Goal: Information Seeking & Learning: Compare options

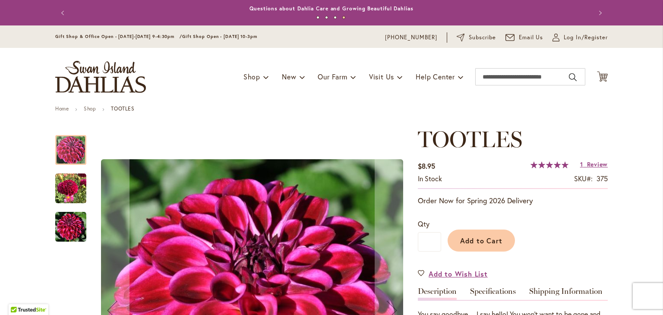
scroll to position [221, 0]
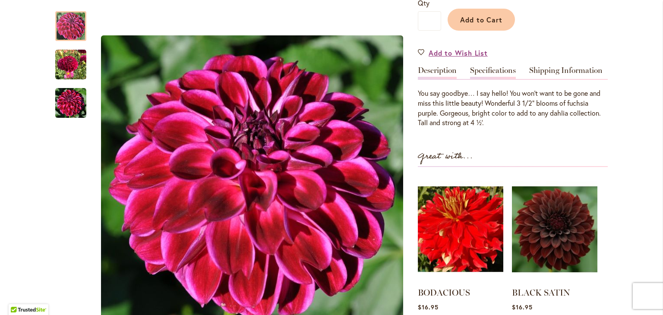
click at [488, 69] on link "Specifications" at bounding box center [493, 73] width 46 height 13
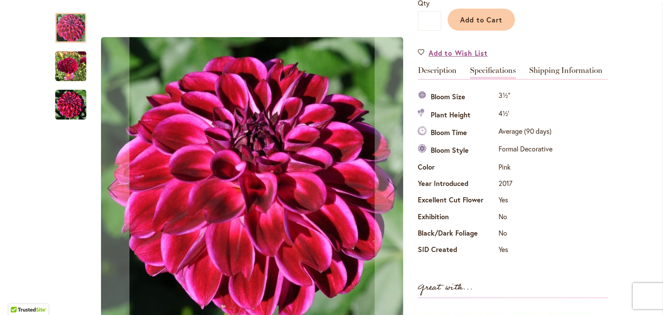
click at [68, 73] on img "Tootles" at bounding box center [70, 66] width 31 height 31
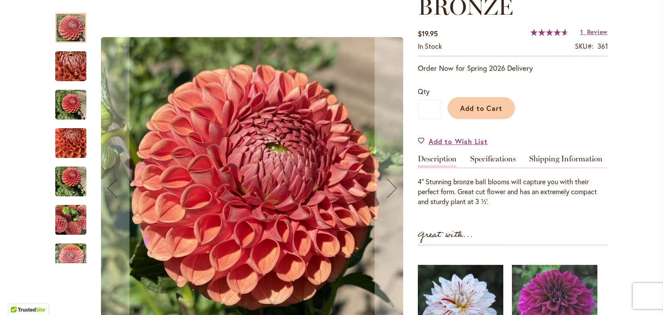
scroll to position [158, 0]
click at [488, 157] on link "Specifications" at bounding box center [493, 161] width 46 height 13
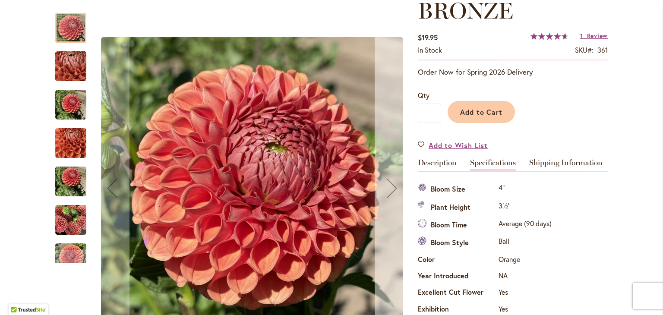
scroll to position [155, 0]
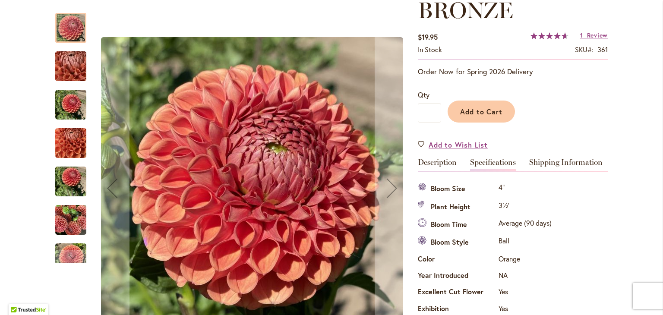
click at [60, 144] on img "CORNEL BRONZE" at bounding box center [70, 143] width 31 height 41
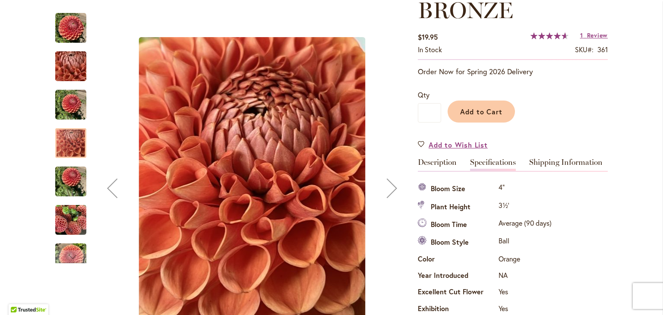
click at [76, 59] on img "CORNEL BRONZE" at bounding box center [71, 66] width 62 height 47
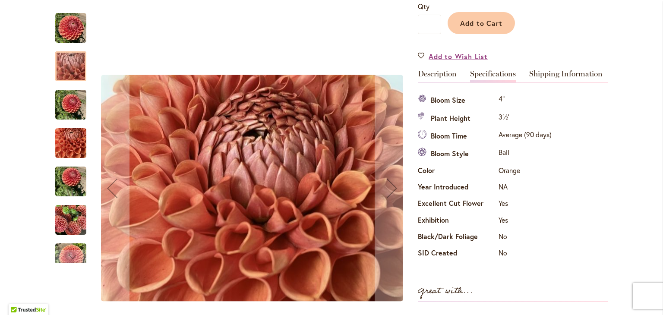
scroll to position [0, 0]
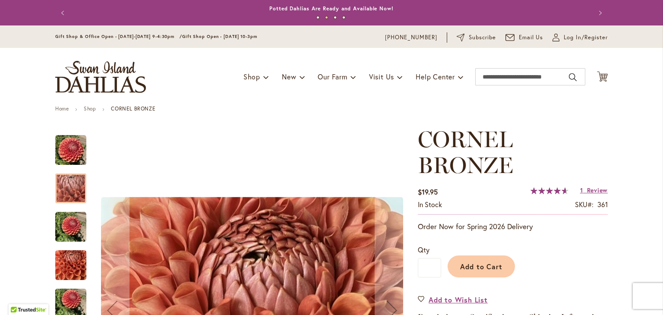
click at [66, 193] on div at bounding box center [70, 189] width 31 height 30
click at [65, 266] on img "CORNEL BRONZE" at bounding box center [70, 265] width 31 height 41
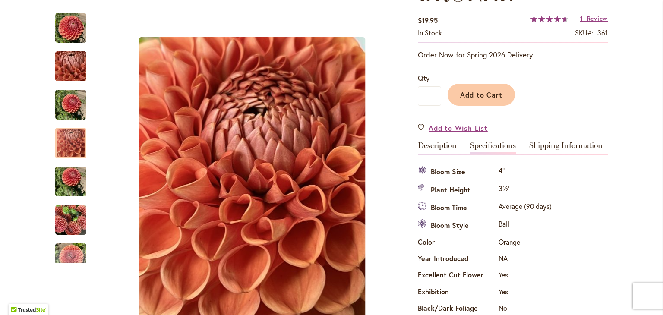
scroll to position [93, 0]
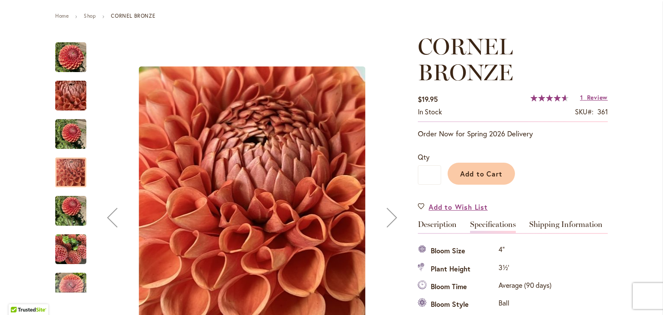
click at [68, 218] on img "CORNEL BRONZE" at bounding box center [70, 210] width 31 height 41
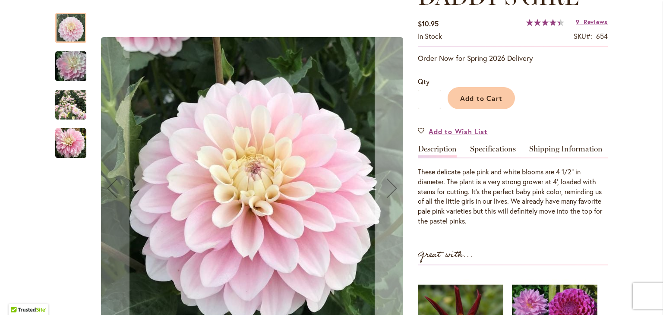
scroll to position [142, 0]
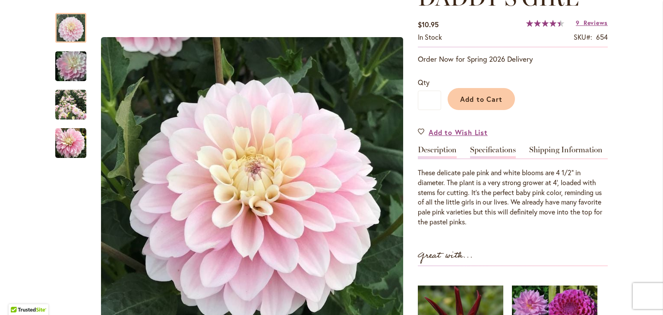
click at [489, 146] on link "Specifications" at bounding box center [493, 152] width 46 height 13
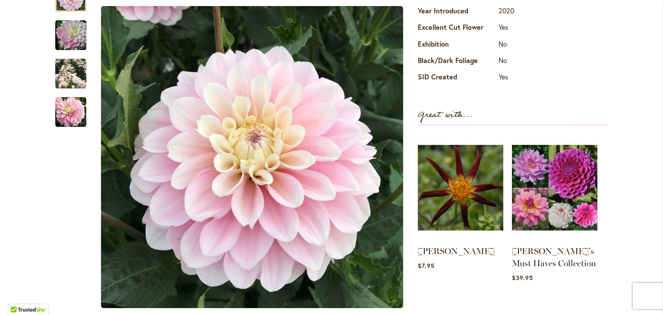
scroll to position [411, 0]
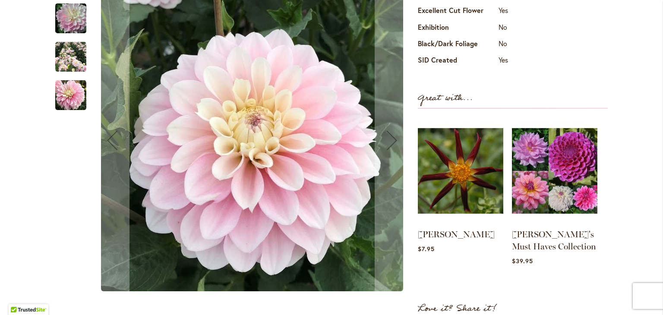
click at [527, 15] on td "Yes" at bounding box center [528, 11] width 62 height 16
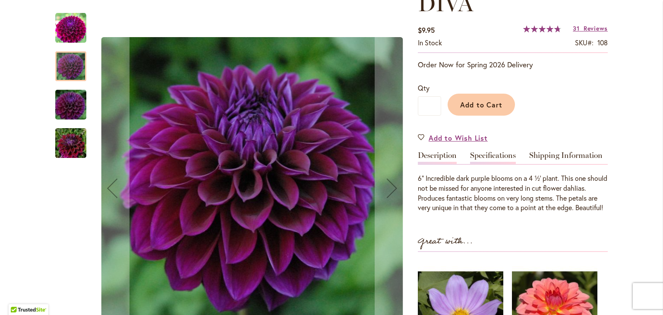
click at [497, 158] on link "Specifications" at bounding box center [493, 158] width 46 height 13
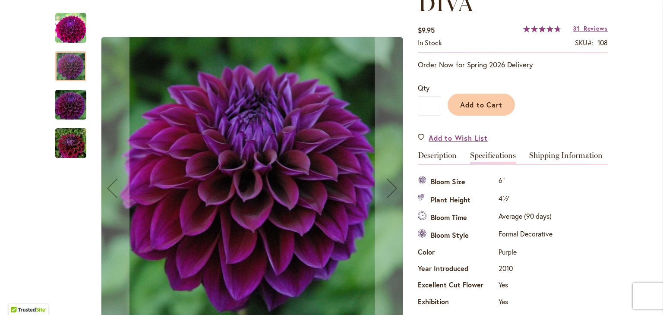
scroll to position [287, 0]
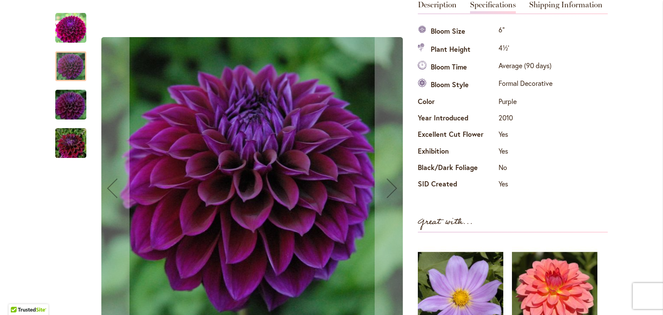
click at [71, 67] on div at bounding box center [70, 66] width 31 height 30
click at [63, 23] on img "Diva" at bounding box center [70, 28] width 31 height 31
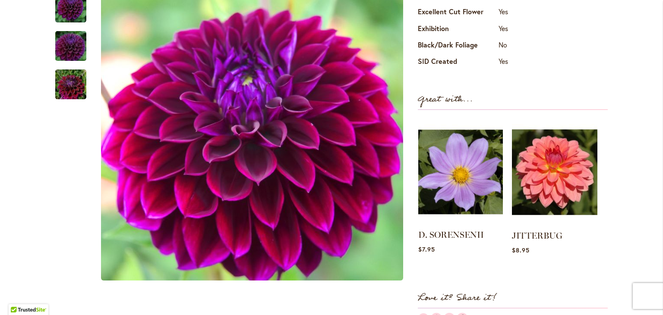
scroll to position [413, 0]
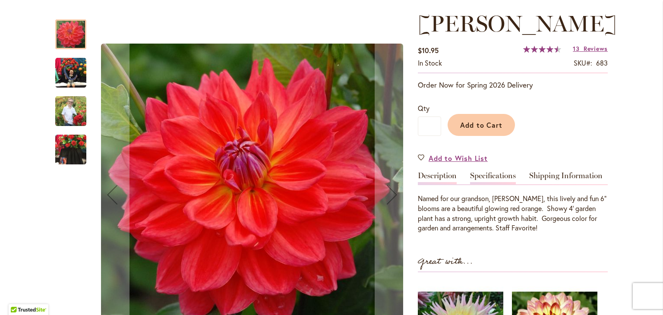
click at [510, 173] on link "Specifications" at bounding box center [493, 178] width 46 height 13
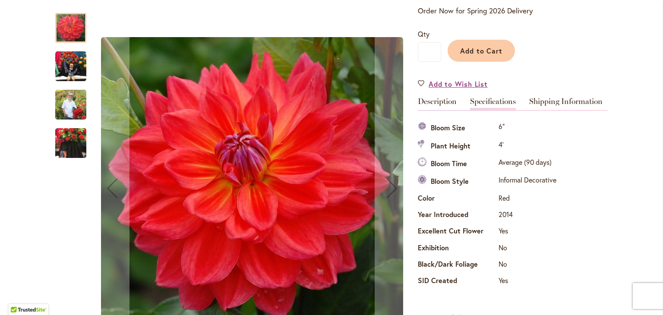
scroll to position [186, 0]
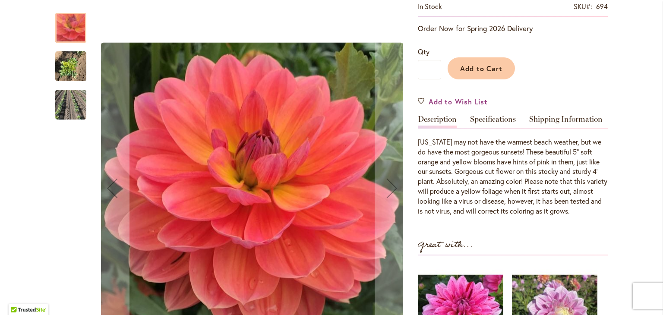
scroll to position [233, 0]
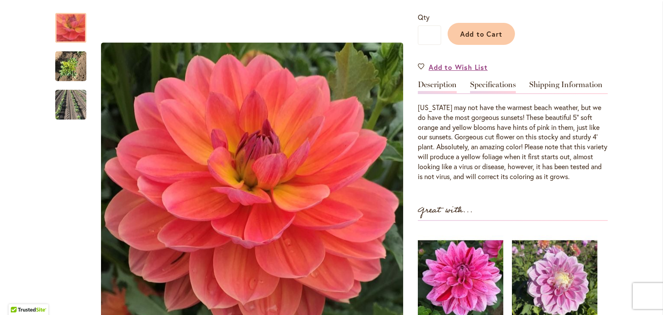
click at [487, 88] on link "Specifications" at bounding box center [493, 87] width 46 height 13
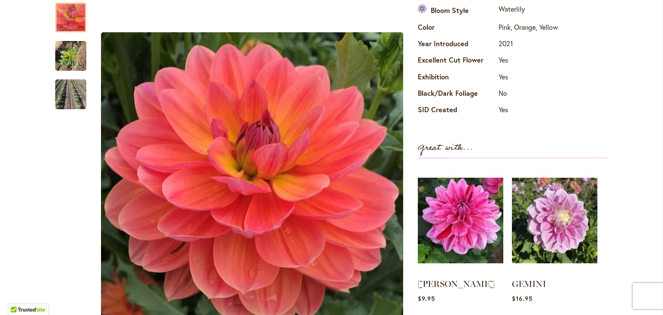
scroll to position [407, 0]
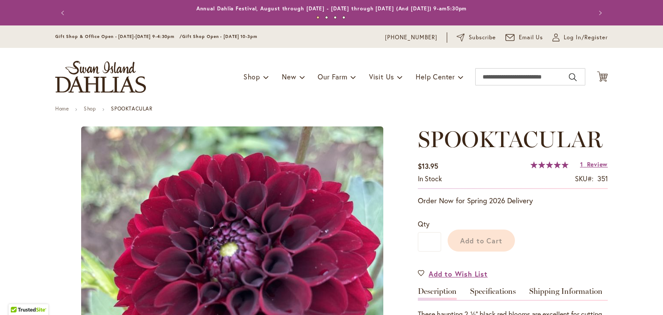
scroll to position [238, 0]
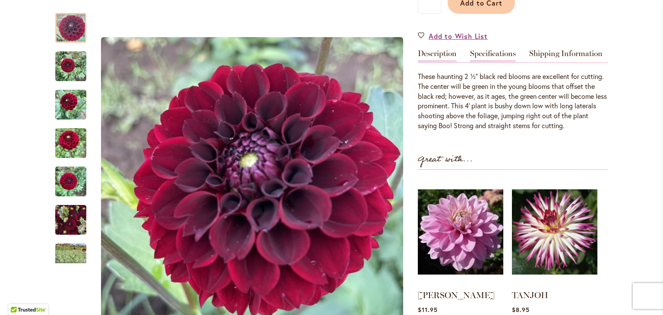
click at [504, 57] on link "Specifications" at bounding box center [493, 56] width 46 height 13
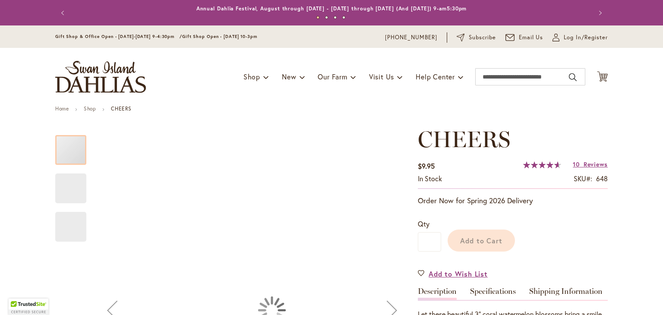
scroll to position [168, 0]
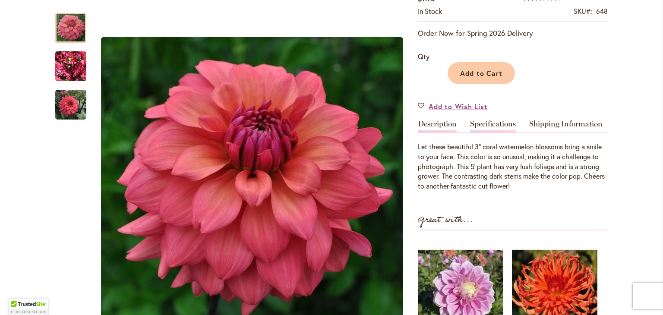
click at [499, 123] on link "Specifications" at bounding box center [493, 126] width 46 height 13
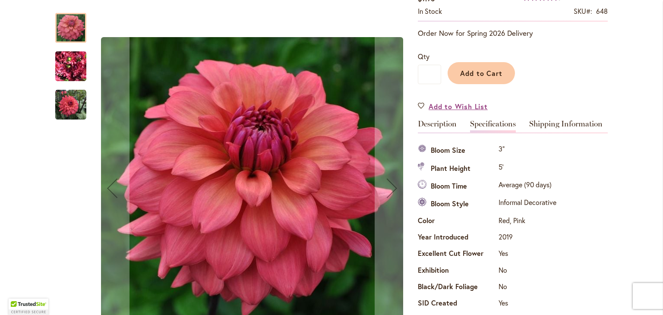
click at [72, 66] on img "CHEERS" at bounding box center [70, 66] width 31 height 41
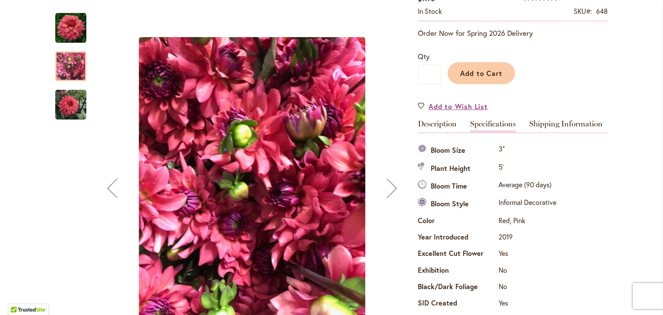
click at [67, 106] on img "CHEERS" at bounding box center [70, 104] width 31 height 31
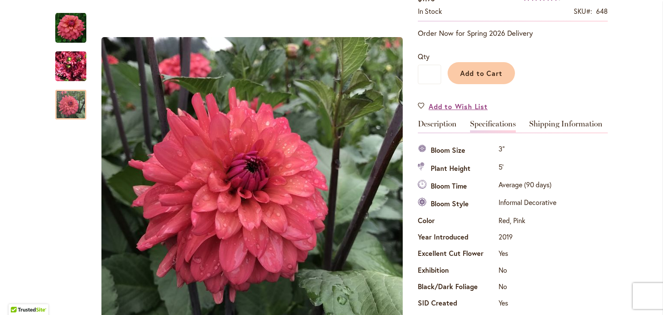
scroll to position [0, 0]
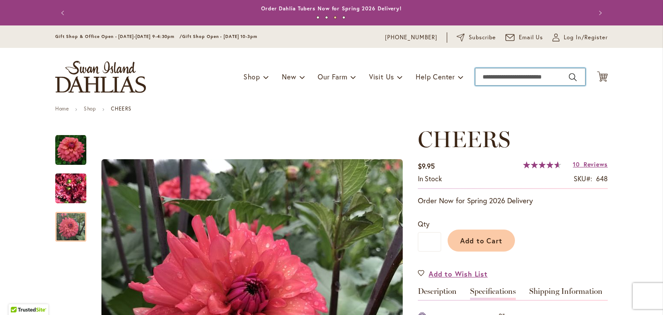
click at [493, 77] on input "Search" at bounding box center [530, 76] width 110 height 17
type input "*****"
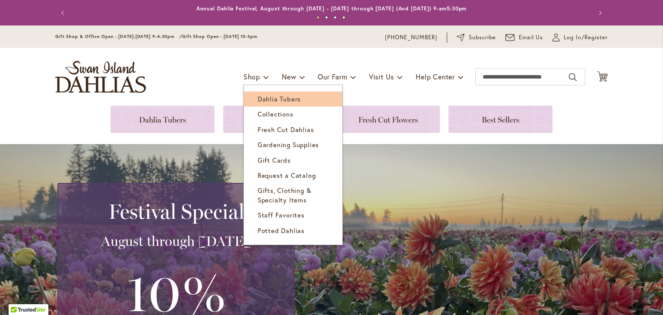
click at [283, 99] on span "Dahlia Tubers" at bounding box center [279, 99] width 43 height 9
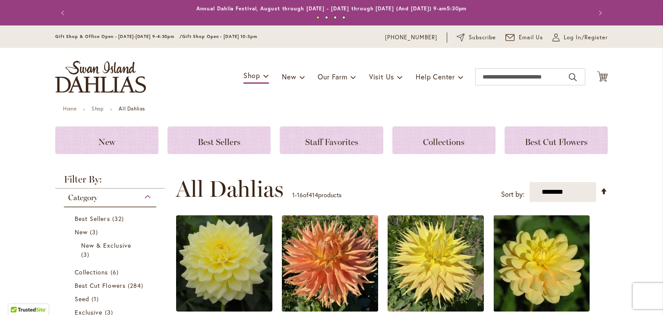
scroll to position [177, 0]
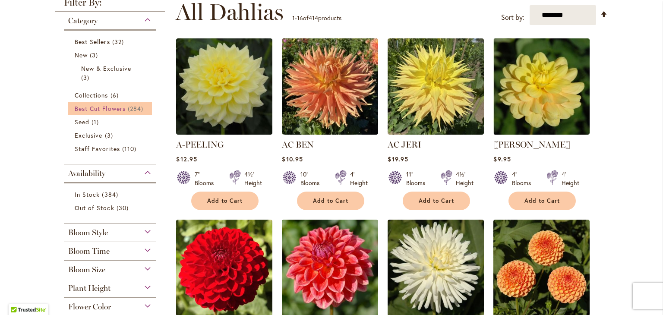
click at [117, 108] on span "Best Cut Flowers" at bounding box center [100, 109] width 51 height 8
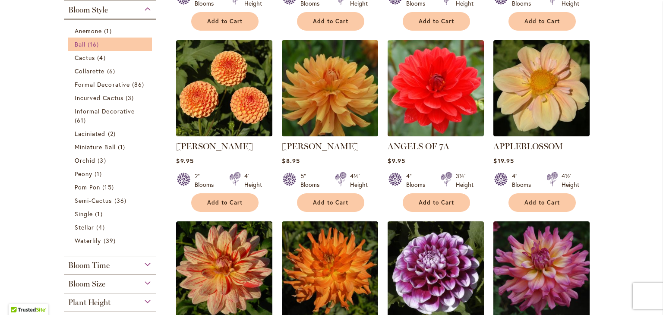
click at [89, 41] on span "16 items" at bounding box center [94, 44] width 13 height 9
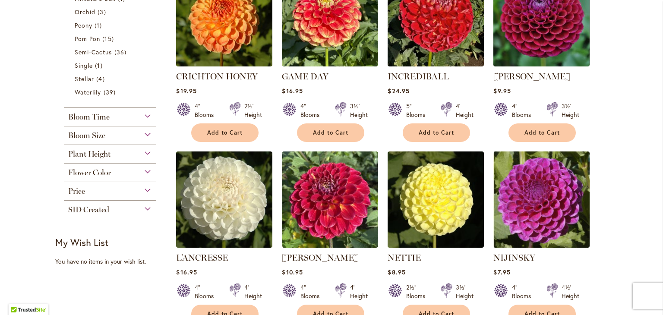
scroll to position [420, 0]
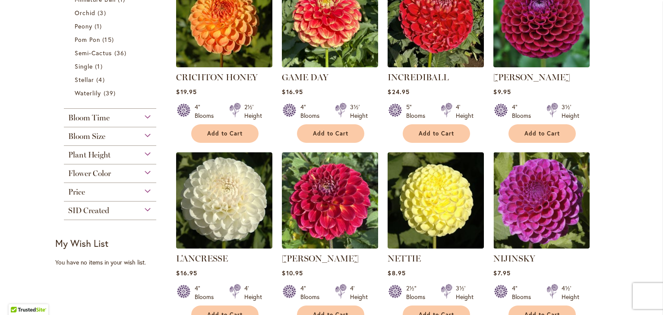
click at [101, 166] on div "Flower Color" at bounding box center [110, 172] width 92 height 14
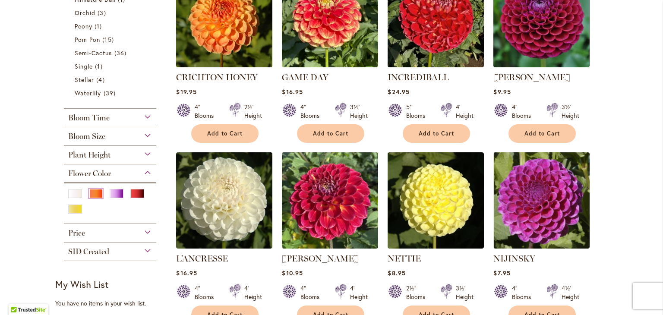
click at [91, 189] on div "Orange/Peach" at bounding box center [96, 193] width 14 height 9
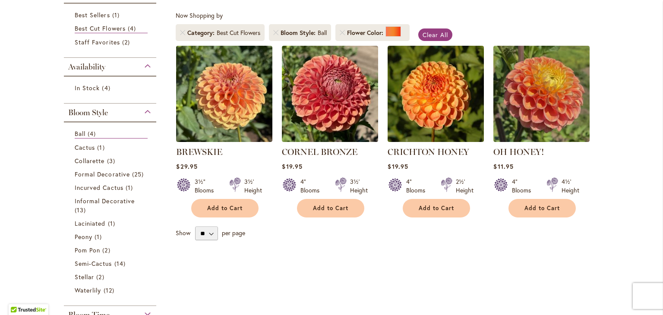
scroll to position [155, 0]
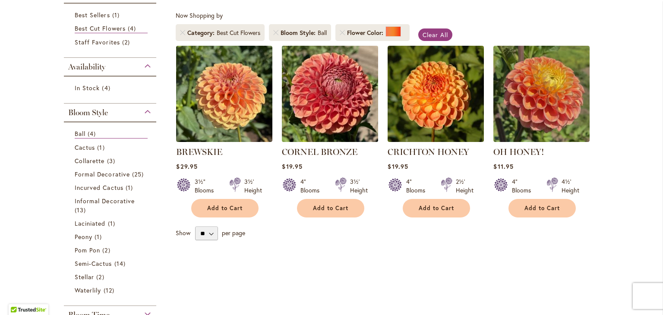
click at [342, 97] on img at bounding box center [330, 93] width 101 height 101
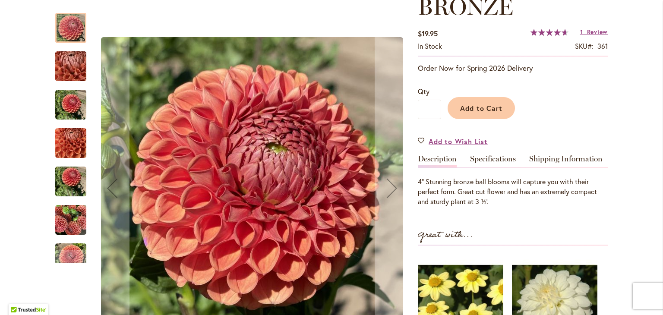
scroll to position [159, 0]
click at [66, 227] on img "CORNEL BRONZE" at bounding box center [70, 220] width 31 height 31
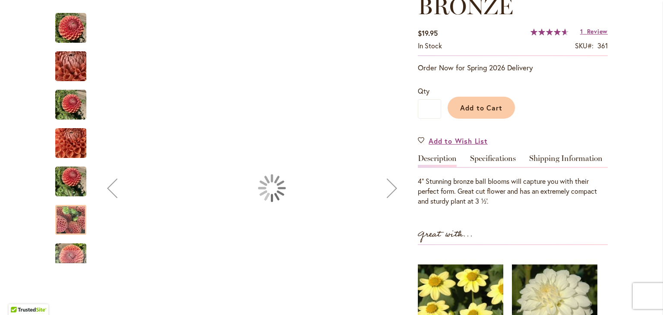
click at [68, 166] on div "CORNEL BRONZE" at bounding box center [75, 177] width 40 height 38
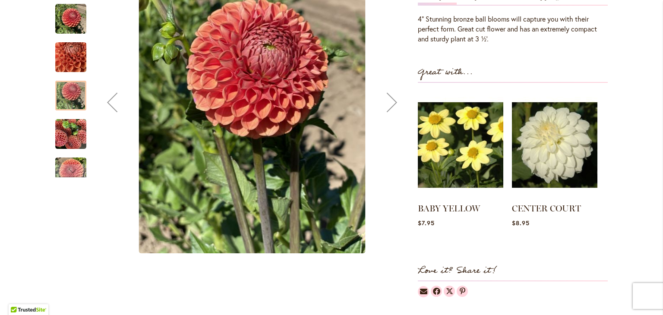
scroll to position [64, 0]
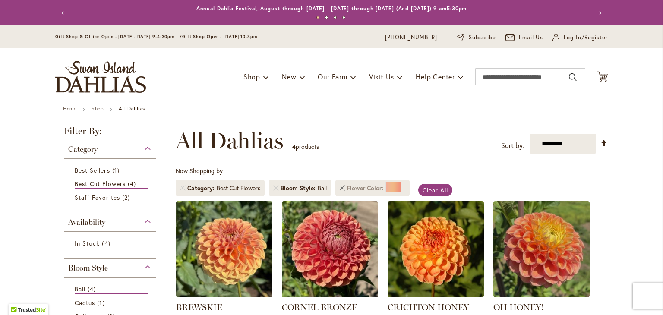
click at [340, 190] on link "Remove Flower Color Orange/Peach" at bounding box center [342, 188] width 5 height 5
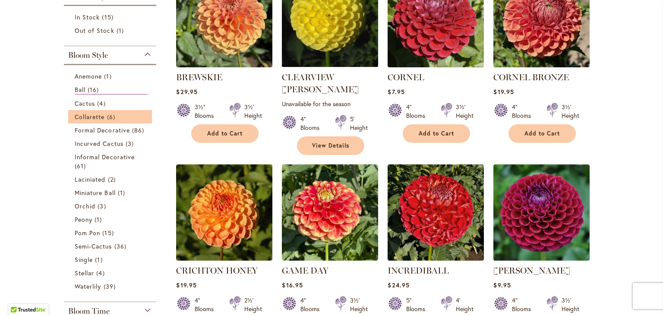
scroll to position [231, 0]
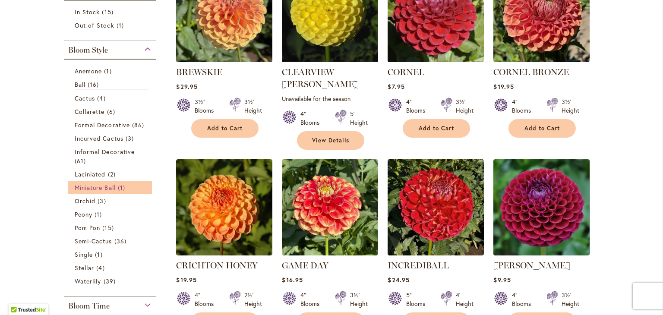
click at [111, 188] on span "Miniature Ball" at bounding box center [95, 188] width 41 height 8
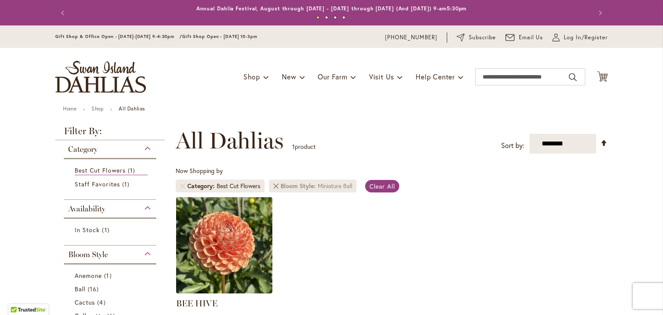
click at [273, 187] on link "Remove Bloom Style Miniature Ball" at bounding box center [275, 186] width 5 height 5
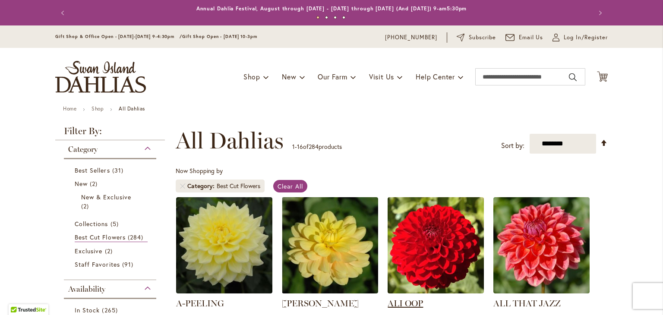
scroll to position [124, 0]
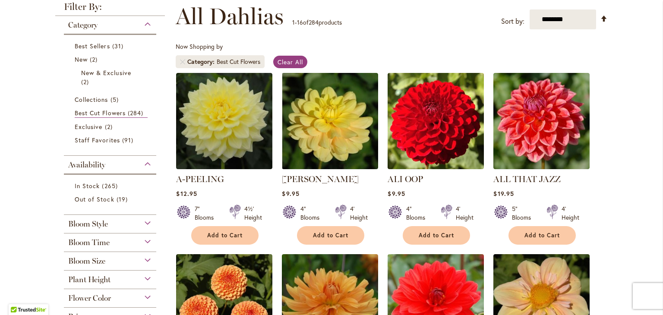
click at [101, 228] on span "Bloom Style" at bounding box center [88, 224] width 40 height 10
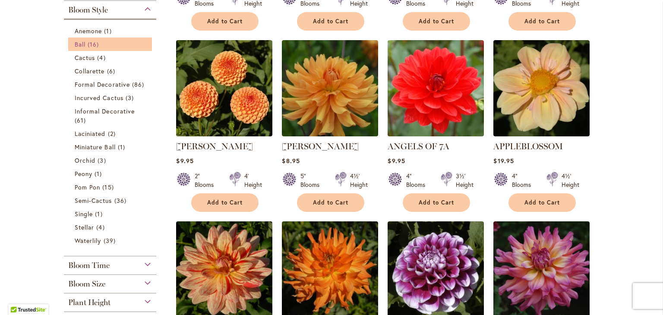
click at [104, 47] on link "Ball 16 items" at bounding box center [111, 44] width 73 height 9
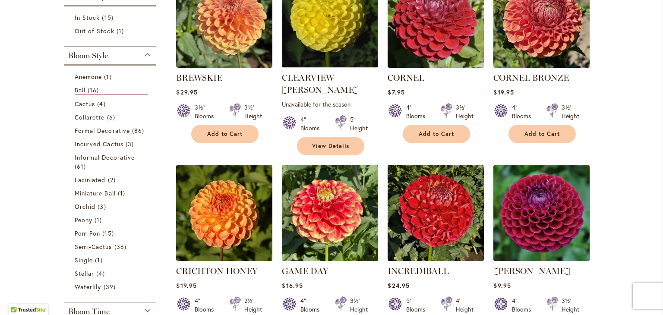
scroll to position [54, 0]
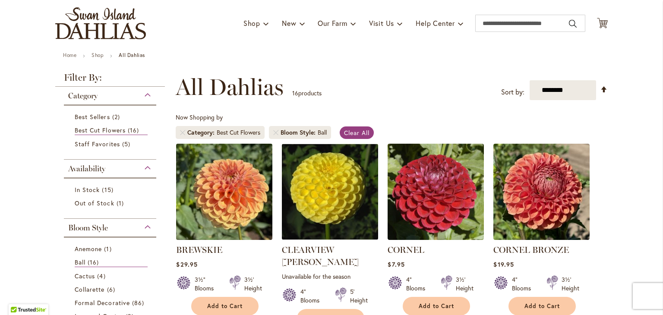
click at [222, 200] on img at bounding box center [224, 191] width 101 height 101
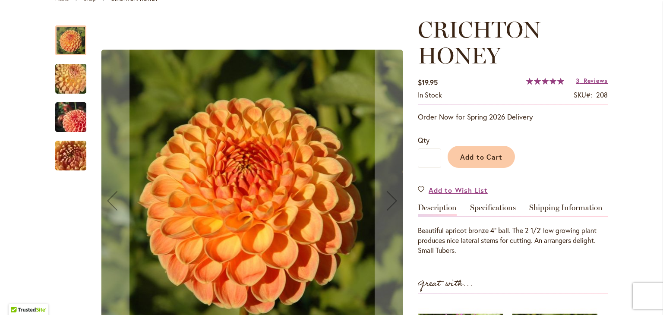
scroll to position [114, 0]
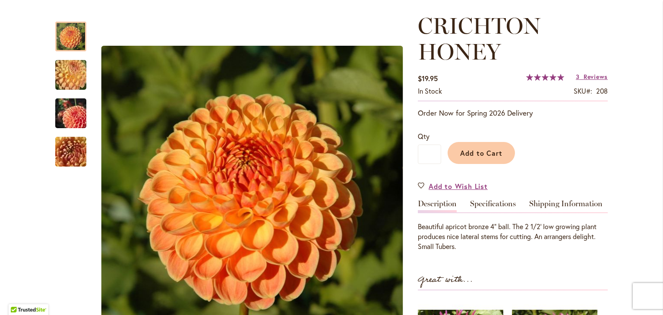
click at [52, 153] on img "CRICHTON HONEY" at bounding box center [71, 152] width 62 height 47
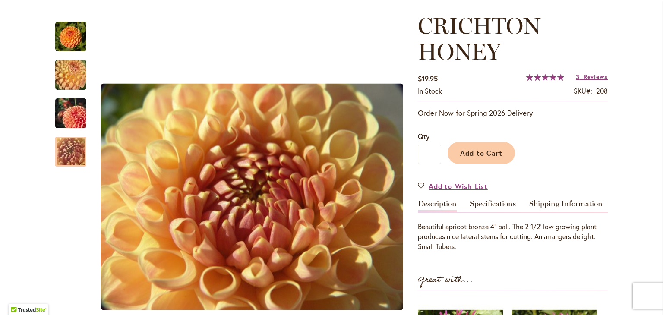
click at [68, 106] on img "CRICHTON HONEY" at bounding box center [71, 113] width 62 height 41
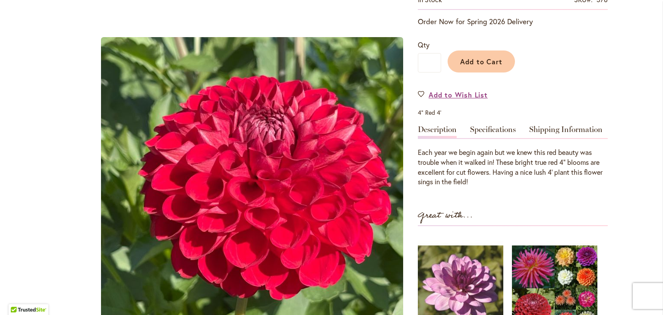
scroll to position [180, 0]
click at [497, 125] on link "Specifications" at bounding box center [493, 131] width 46 height 13
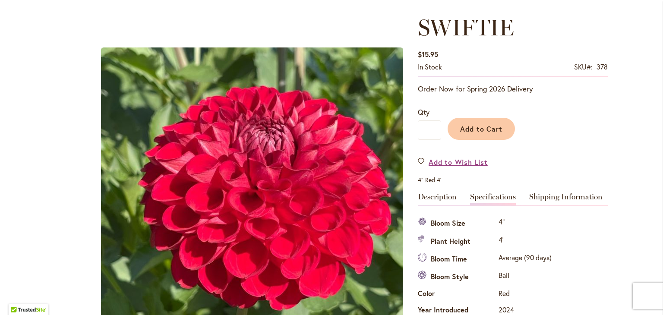
scroll to position [0, 0]
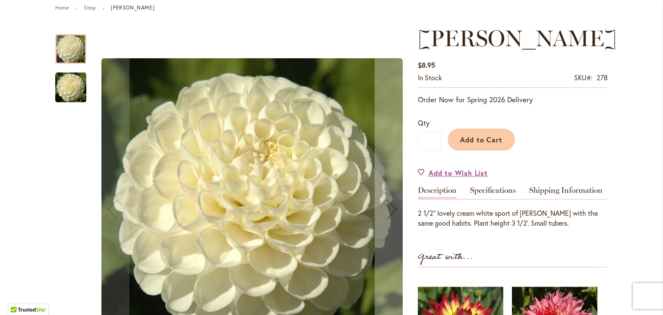
scroll to position [103, 0]
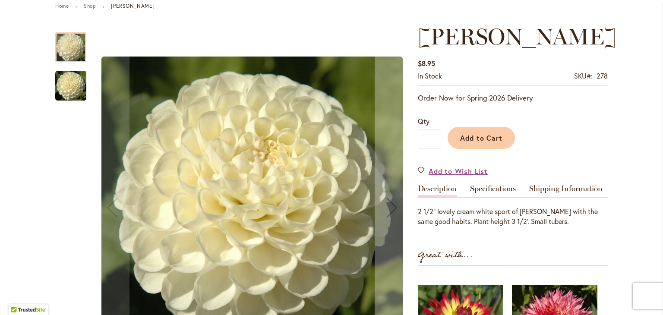
click at [69, 90] on img "WHITE NETTIE" at bounding box center [70, 85] width 31 height 31
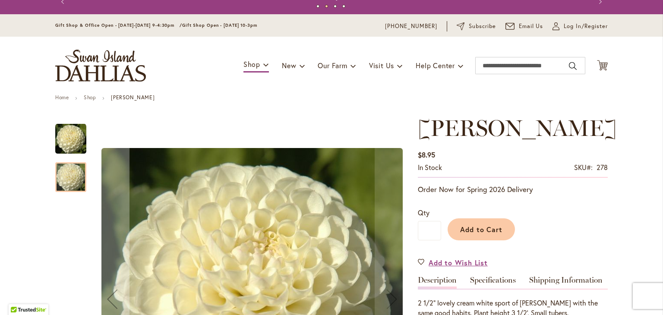
scroll to position [0, 0]
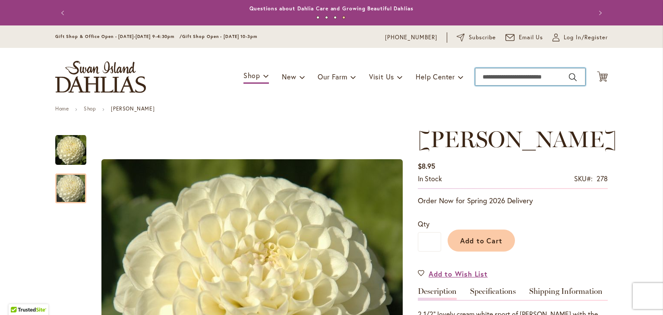
click at [488, 79] on input "Search" at bounding box center [530, 76] width 110 height 17
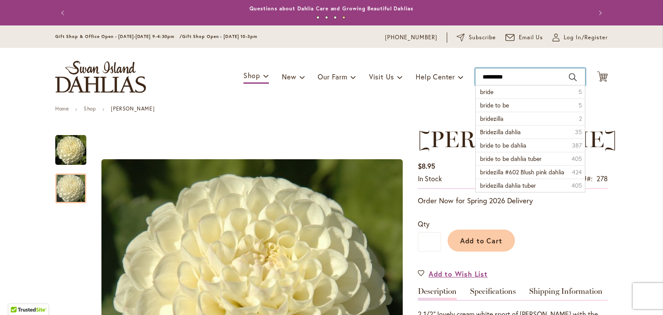
type input "**********"
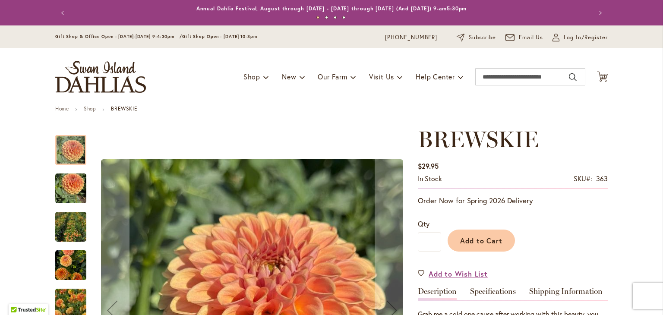
scroll to position [266, 0]
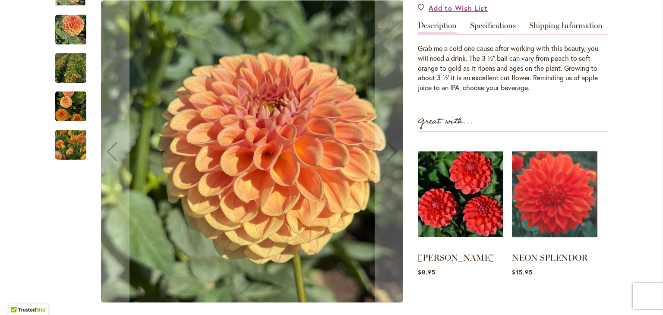
click at [57, 149] on img "BREWSKIE" at bounding box center [71, 145] width 62 height 50
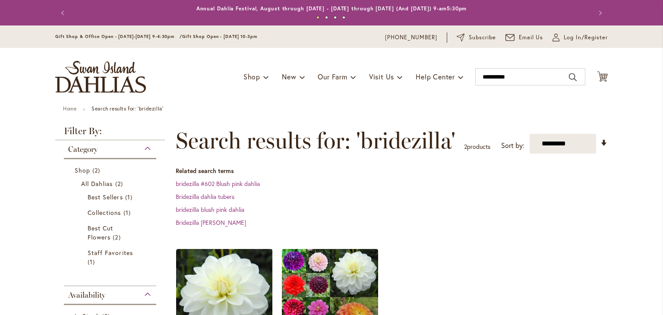
scroll to position [117, 0]
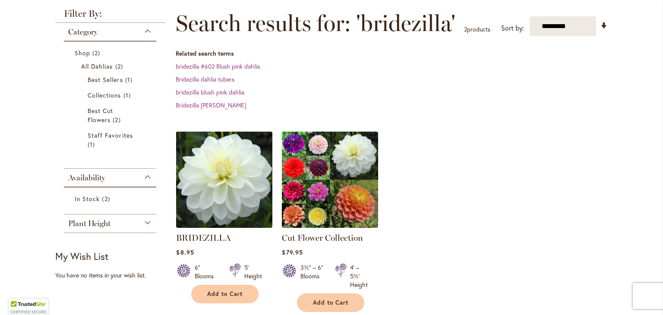
click at [208, 206] on img at bounding box center [224, 179] width 101 height 101
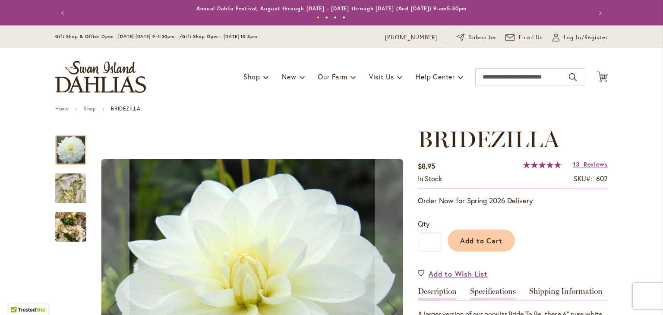
scroll to position [181, 0]
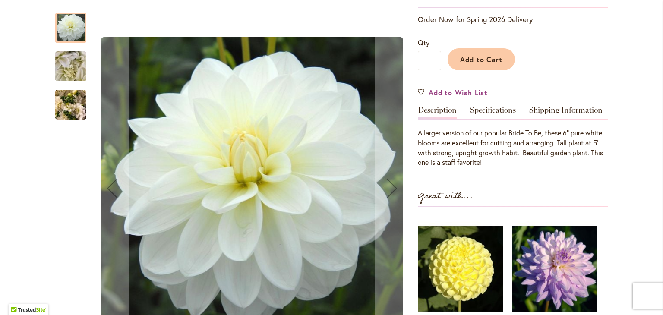
click at [499, 103] on div "BRIDEZILLA $8.95 In stock SKU 602 Rating: 99 % of 100 13 Reviews Add Your Revie…" at bounding box center [513, 183] width 190 height 476
click at [488, 111] on link "Specifications" at bounding box center [493, 112] width 46 height 13
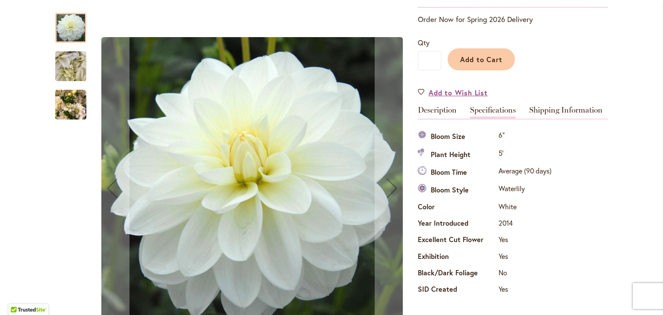
click at [66, 107] on img "BRIDEZILLA" at bounding box center [70, 104] width 31 height 41
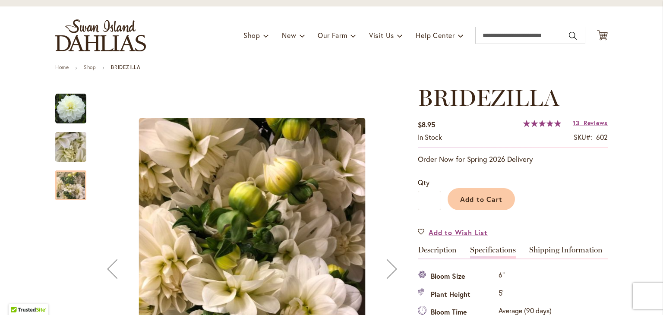
scroll to position [41, 0]
click at [67, 109] on img "BRIDEZILLA" at bounding box center [70, 108] width 31 height 31
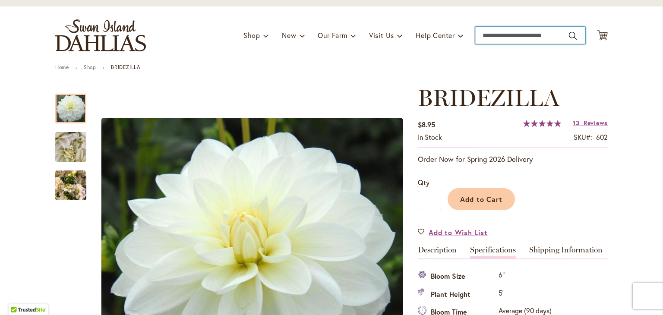
click at [505, 38] on input "Search" at bounding box center [530, 35] width 110 height 17
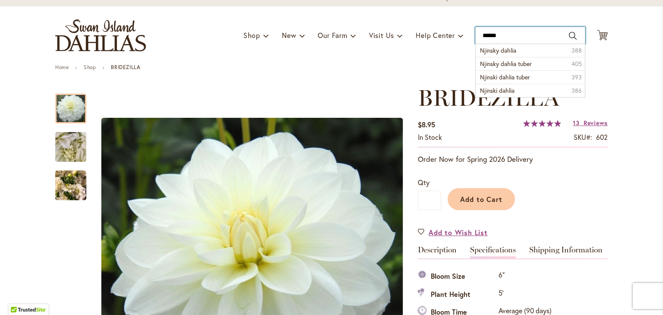
type input "*******"
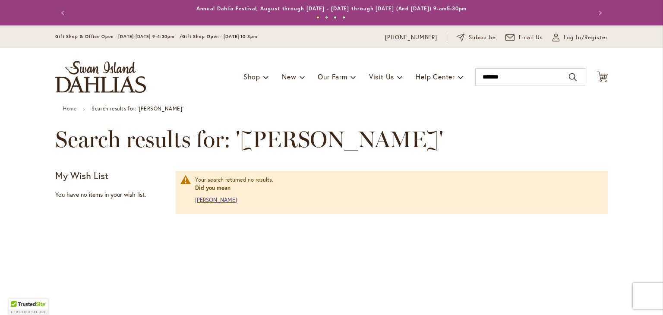
click at [205, 197] on link "[PERSON_NAME]" at bounding box center [216, 199] width 42 height 7
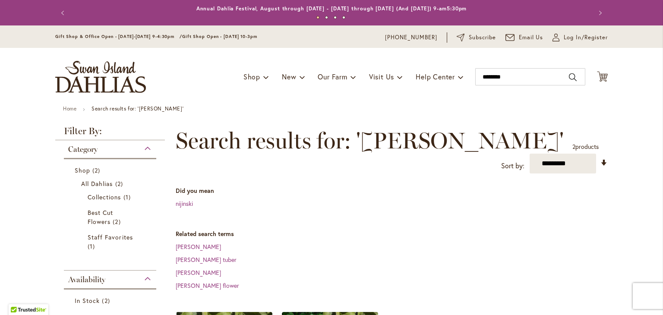
scroll to position [147, 0]
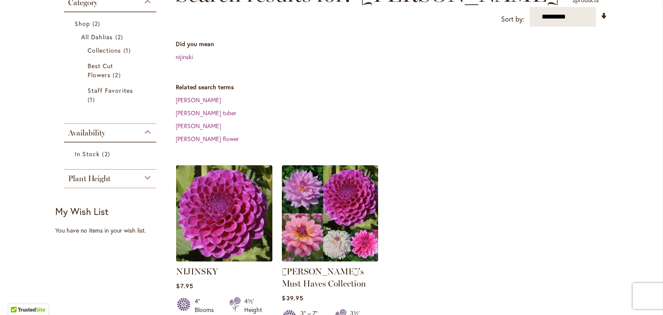
click at [241, 201] on img at bounding box center [224, 213] width 101 height 101
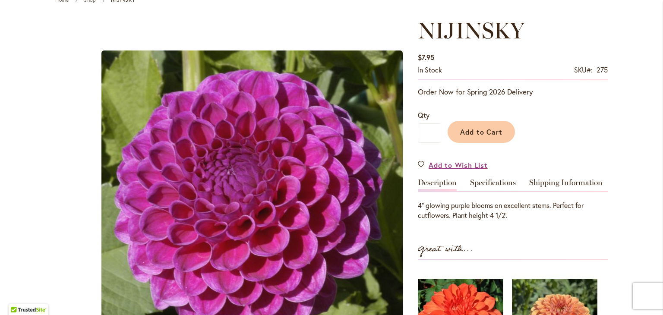
scroll to position [109, 0]
click at [492, 187] on link "Specifications" at bounding box center [493, 185] width 46 height 13
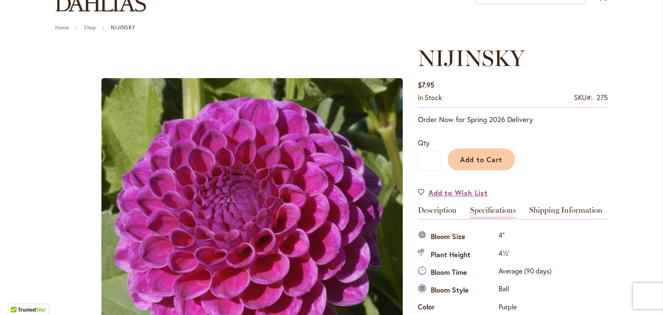
scroll to position [0, 0]
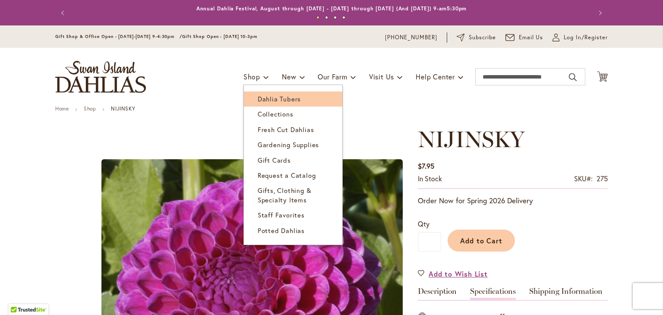
click at [260, 101] on span "Dahlia Tubers" at bounding box center [279, 99] width 43 height 9
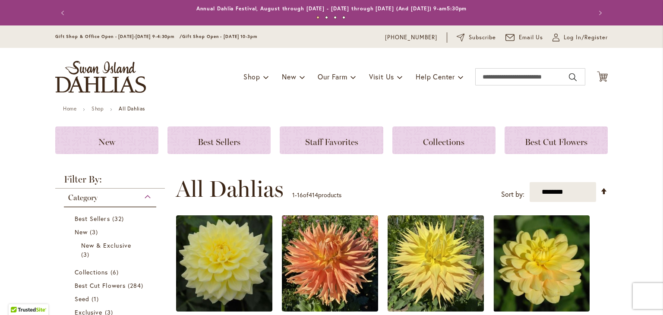
scroll to position [145, 0]
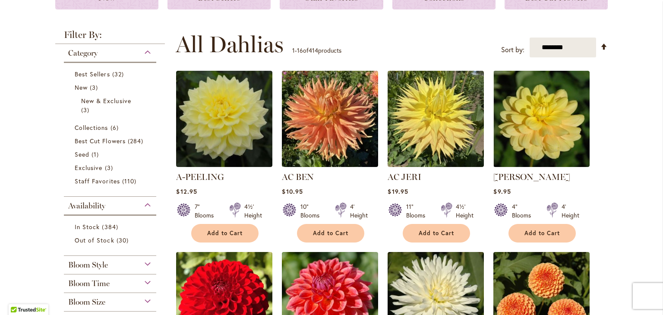
click at [88, 260] on span "Bloom Style" at bounding box center [88, 265] width 40 height 10
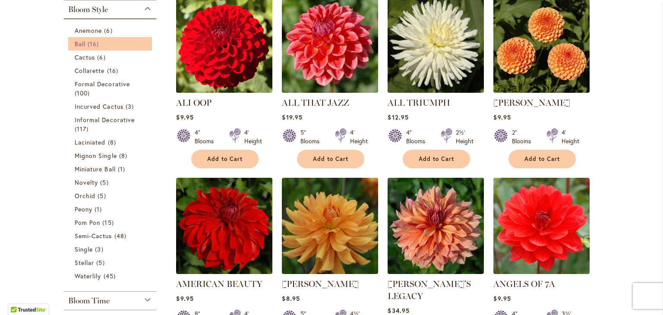
click at [81, 40] on span "Ball" at bounding box center [80, 44] width 11 height 8
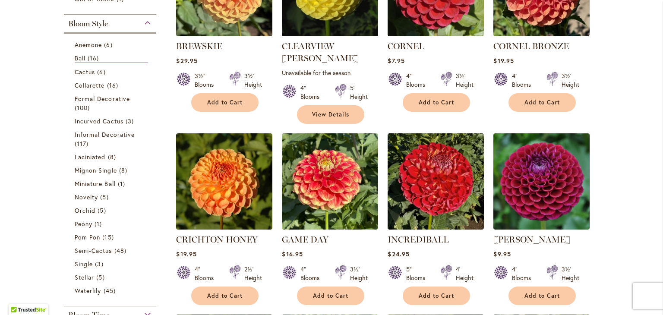
scroll to position [102, 0]
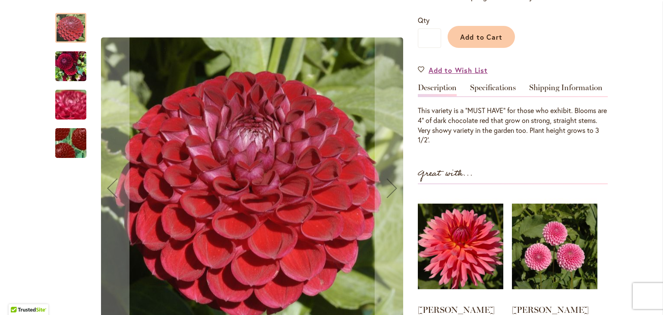
scroll to position [206, 0]
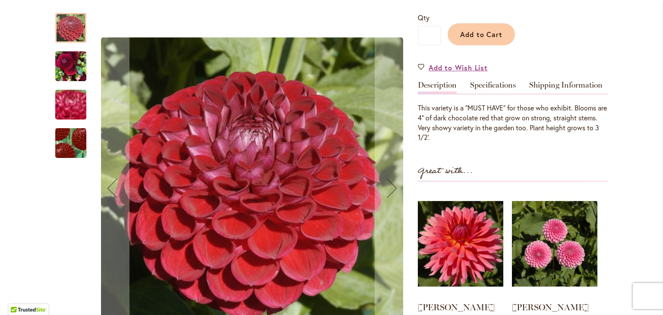
click at [77, 152] on img "CORNEL" at bounding box center [71, 144] width 60 height 60
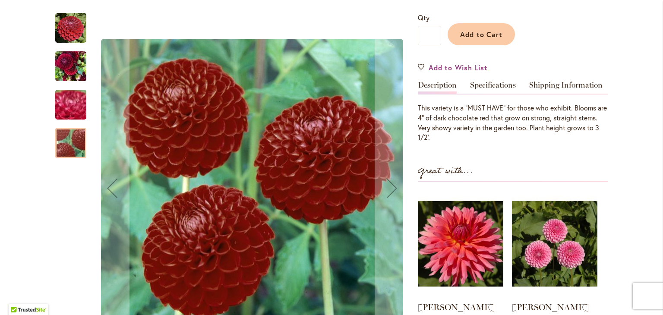
click at [66, 112] on img "CORNEL" at bounding box center [71, 105] width 62 height 47
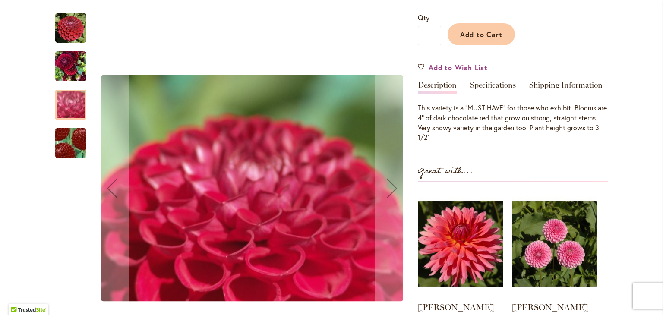
click at [55, 51] on div "CORNEL" at bounding box center [75, 62] width 40 height 38
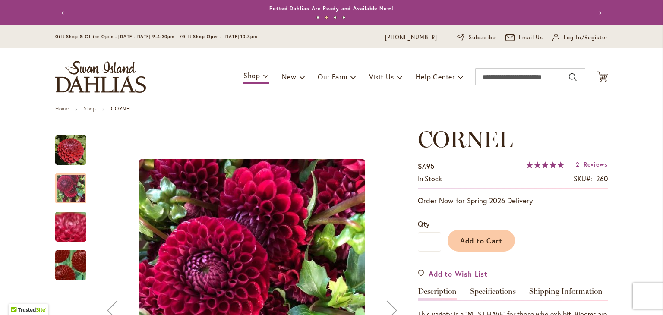
scroll to position [107, 0]
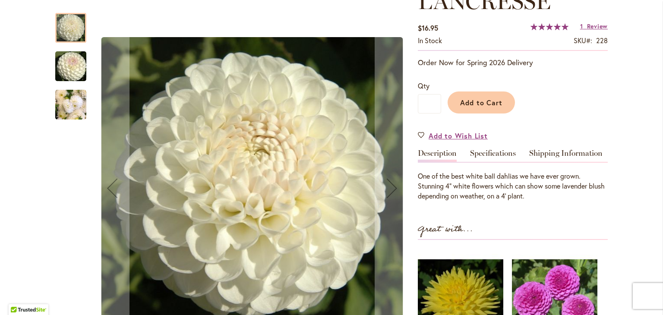
scroll to position [138, 0]
click at [70, 105] on img "L'ANCRESSE" at bounding box center [70, 104] width 31 height 41
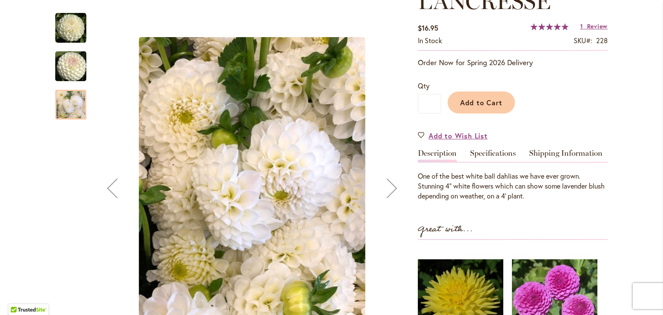
click at [71, 74] on img "L'ANCRESSE" at bounding box center [71, 66] width 62 height 41
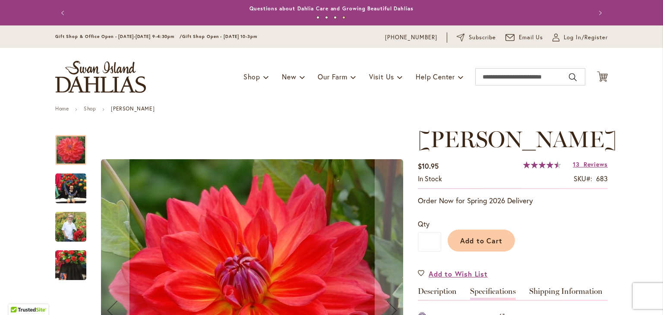
scroll to position [186, 0]
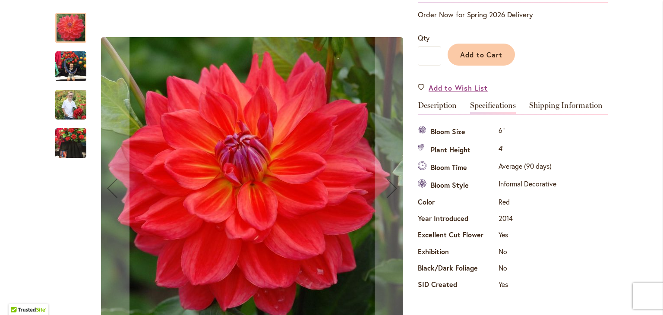
click at [67, 147] on img "COOPER BLAINE" at bounding box center [70, 143] width 31 height 41
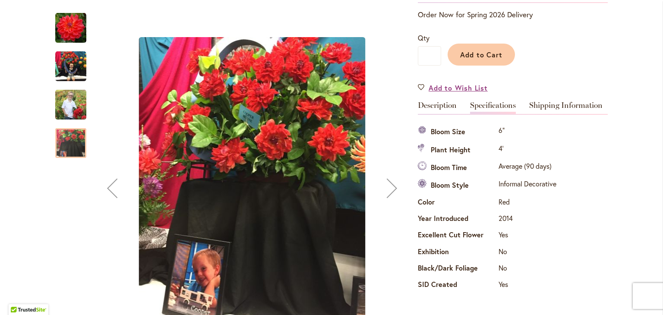
click at [71, 32] on img "COOPER BLAINE" at bounding box center [70, 28] width 31 height 31
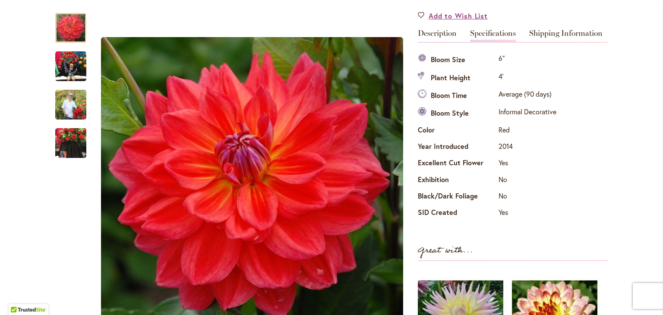
scroll to position [259, 0]
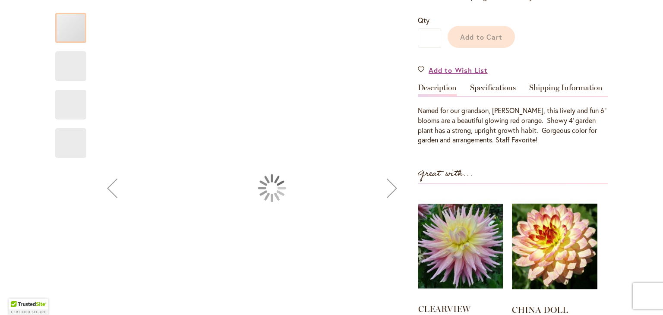
scroll to position [215, 0]
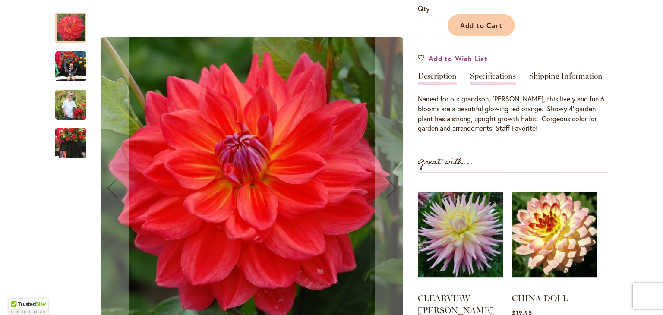
click at [508, 75] on link "Specifications" at bounding box center [493, 78] width 46 height 13
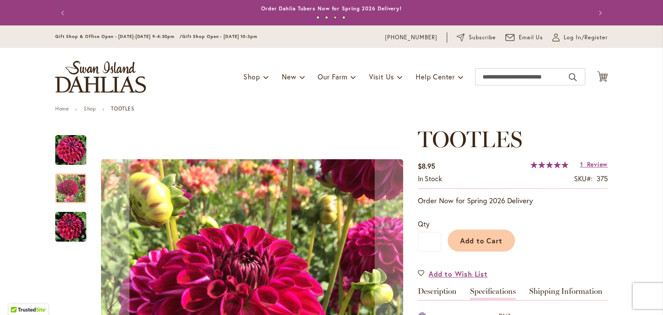
scroll to position [221, 0]
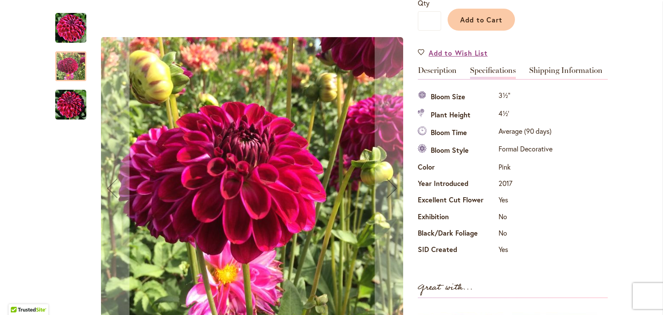
click at [65, 110] on img "Tootles" at bounding box center [70, 104] width 31 height 31
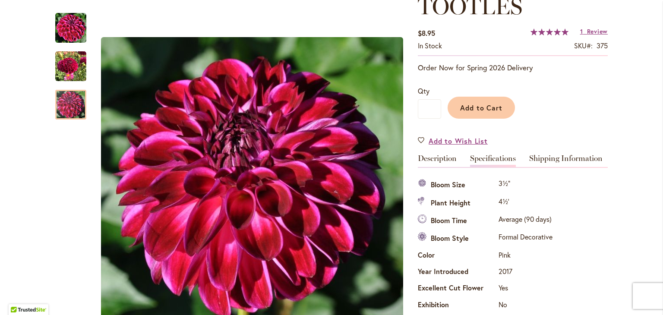
scroll to position [0, 0]
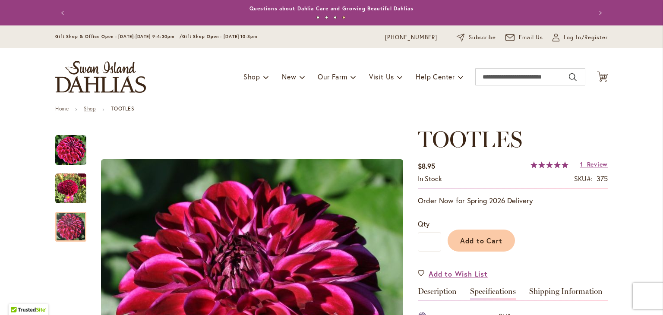
click at [91, 111] on link "Shop" at bounding box center [90, 108] width 12 height 6
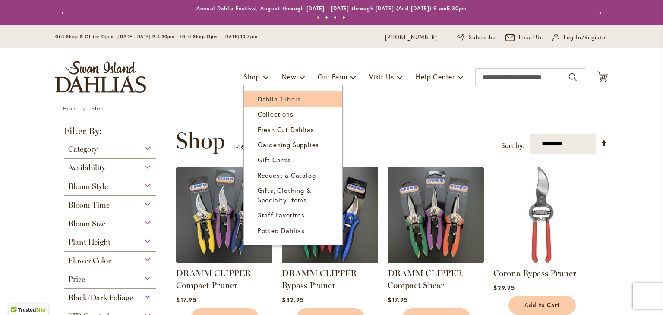
click at [266, 101] on span "Dahlia Tubers" at bounding box center [279, 99] width 43 height 9
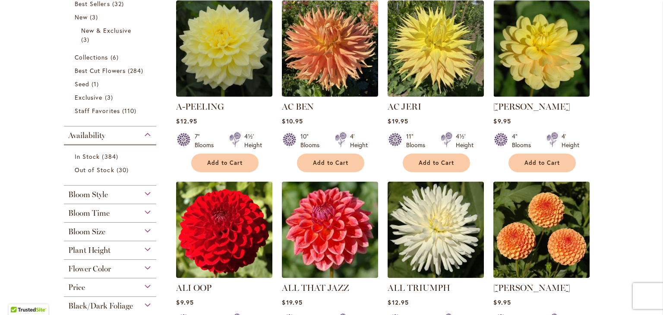
scroll to position [215, 0]
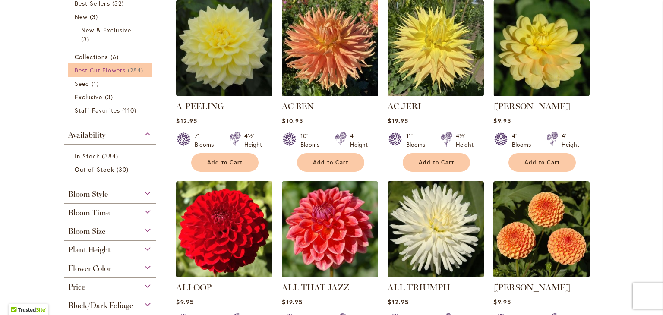
click at [124, 73] on link "Best Cut Flowers 284 items" at bounding box center [111, 70] width 73 height 9
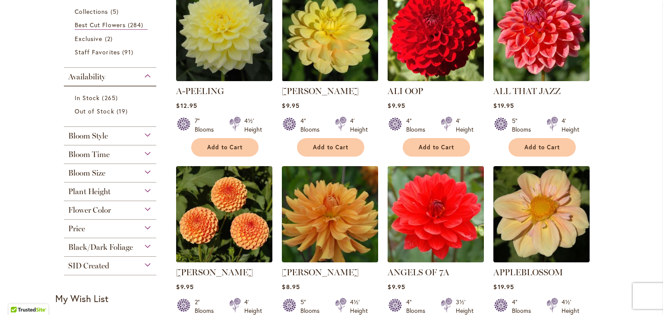
scroll to position [214, 0]
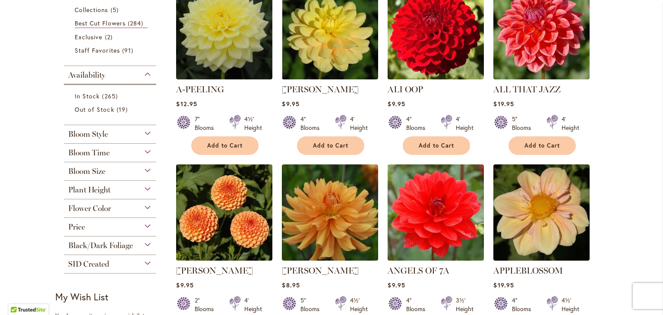
click at [101, 130] on span "Bloom Style" at bounding box center [88, 135] width 40 height 10
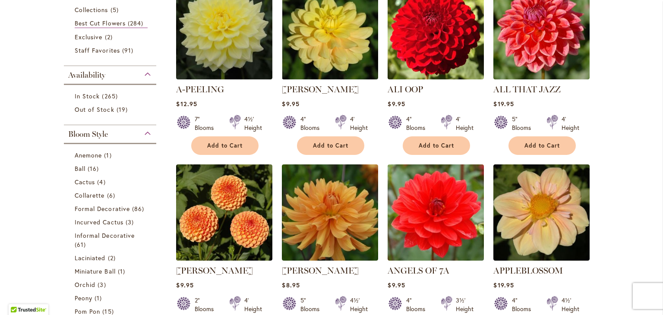
scroll to position [339, 0]
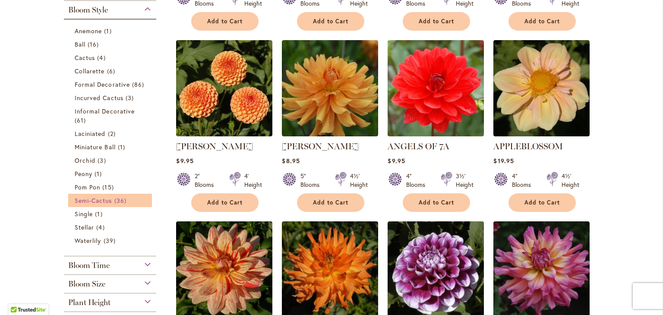
click at [100, 203] on span "Semi-Cactus" at bounding box center [94, 200] width 38 height 8
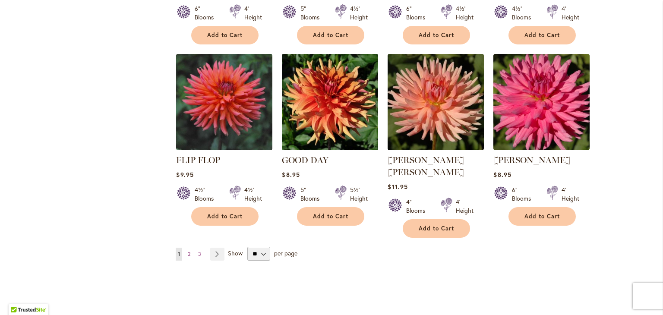
scroll to position [675, 0]
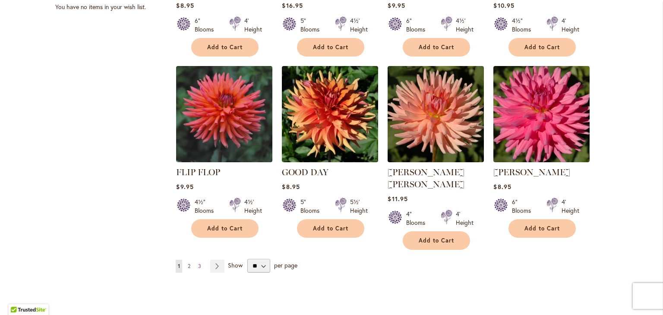
click at [188, 263] on span "2" at bounding box center [189, 266] width 3 height 6
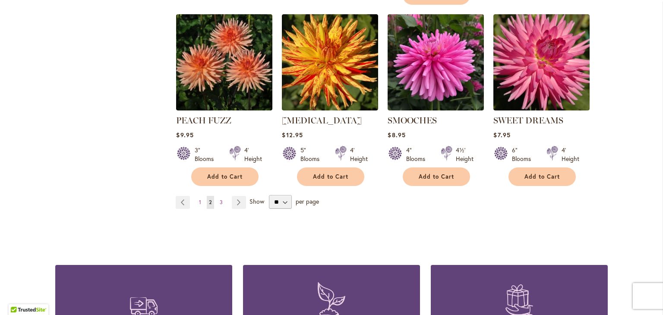
scroll to position [765, 0]
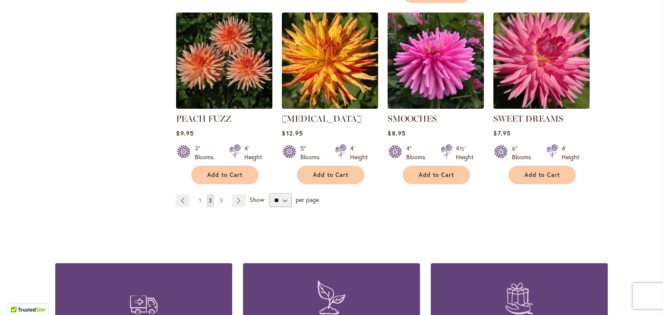
click at [220, 197] on span "3" at bounding box center [221, 200] width 3 height 6
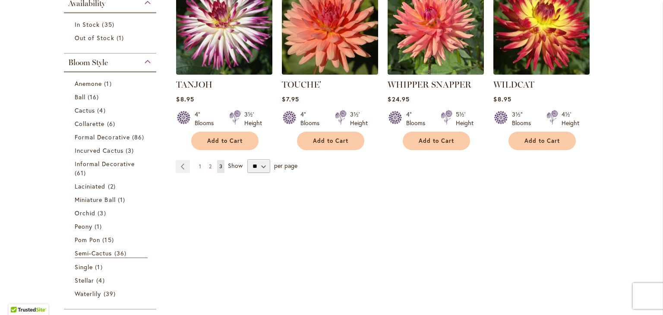
scroll to position [133, 0]
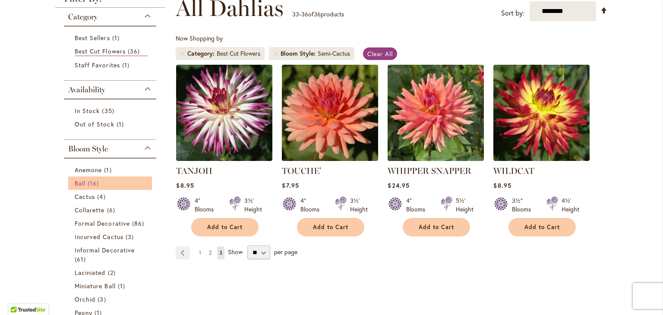
click at [90, 180] on span "16 items" at bounding box center [94, 183] width 13 height 9
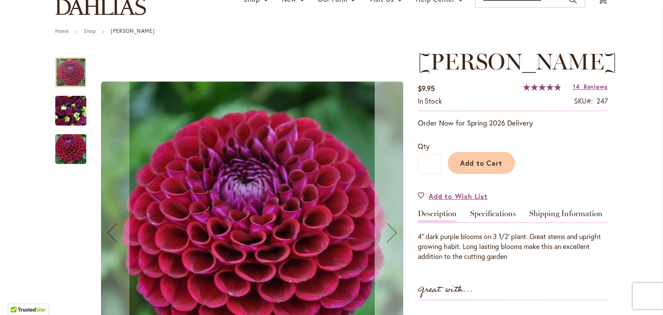
scroll to position [79, 0]
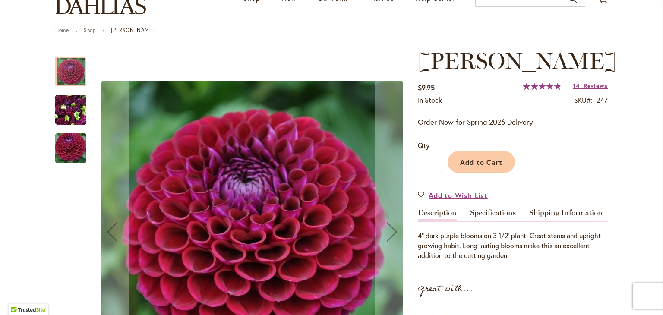
click at [59, 139] on img "IVANETTI" at bounding box center [71, 148] width 62 height 41
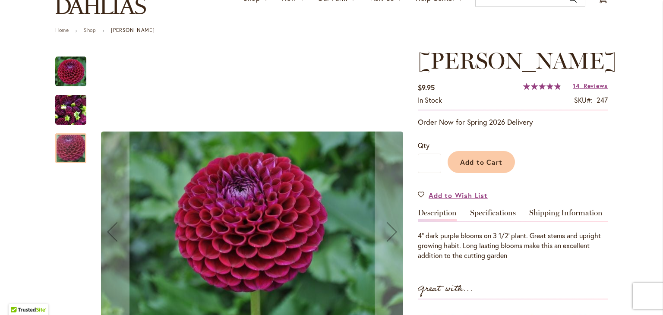
click at [59, 101] on img "IVANETTI" at bounding box center [70, 109] width 31 height 41
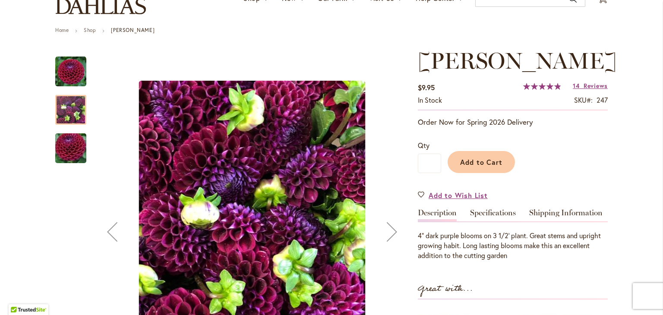
click at [67, 106] on div at bounding box center [70, 110] width 31 height 30
click at [488, 218] on link "Specifications" at bounding box center [493, 215] width 46 height 13
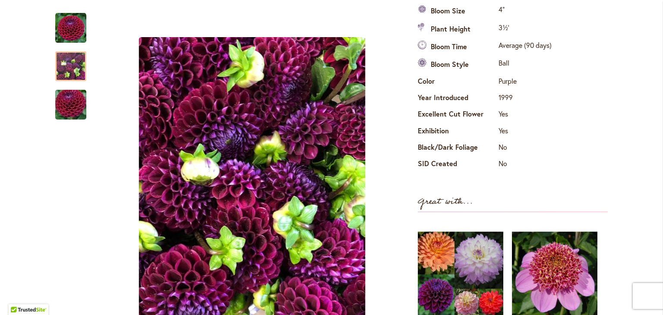
scroll to position [203, 0]
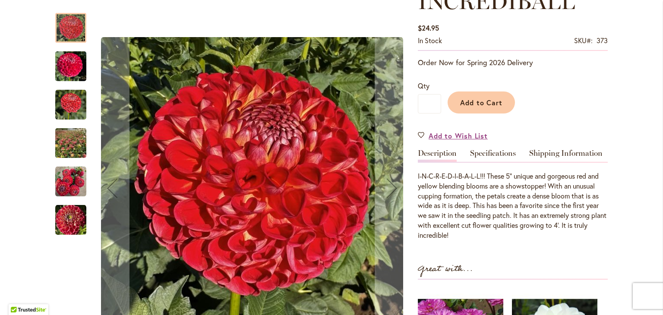
scroll to position [138, 0]
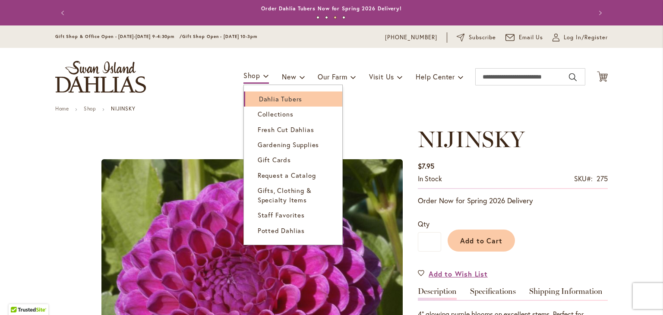
click at [252, 96] on link "Dahlia Tubers" at bounding box center [293, 99] width 98 height 15
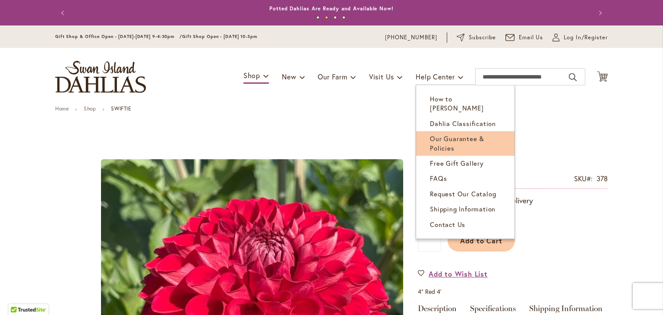
scroll to position [145, 0]
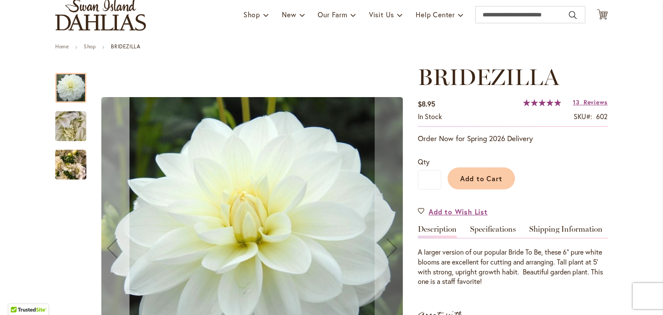
scroll to position [50, 0]
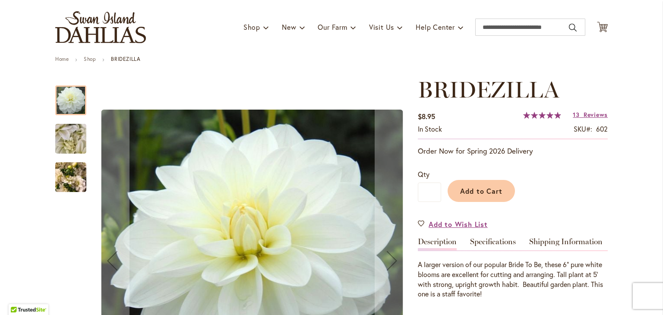
click at [69, 177] on img "BRIDEZILLA" at bounding box center [70, 177] width 31 height 41
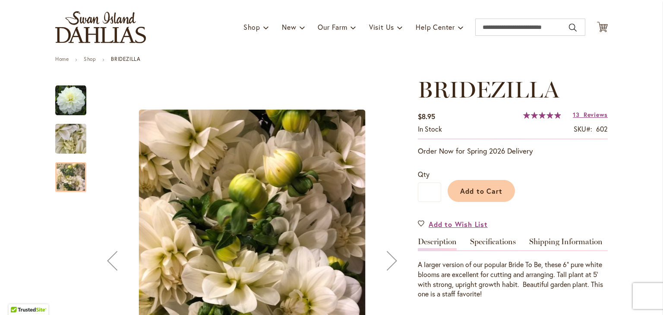
click at [71, 139] on img "BRIDEZILLA" at bounding box center [71, 139] width 62 height 47
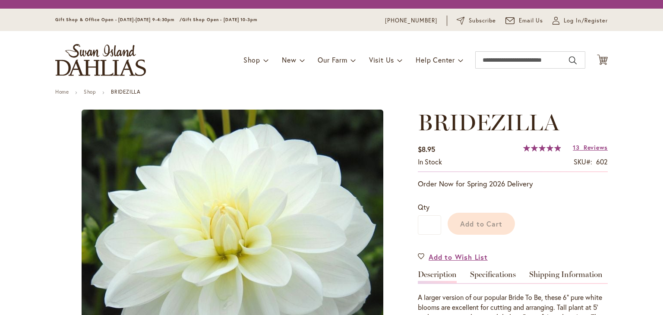
scroll to position [222, 0]
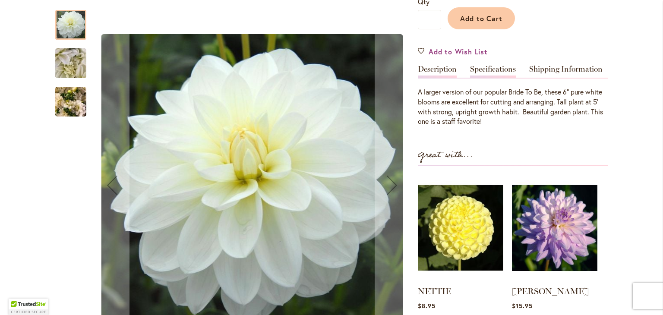
click at [503, 73] on link "Specifications" at bounding box center [493, 71] width 46 height 13
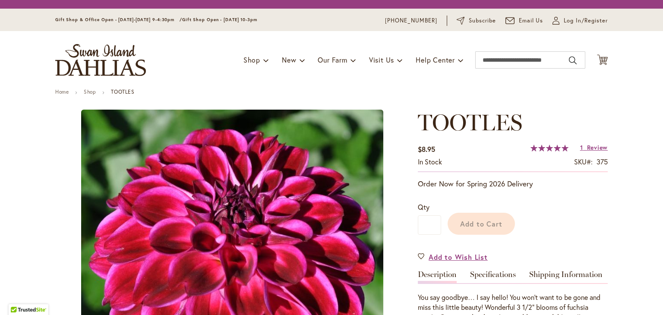
scroll to position [100, 0]
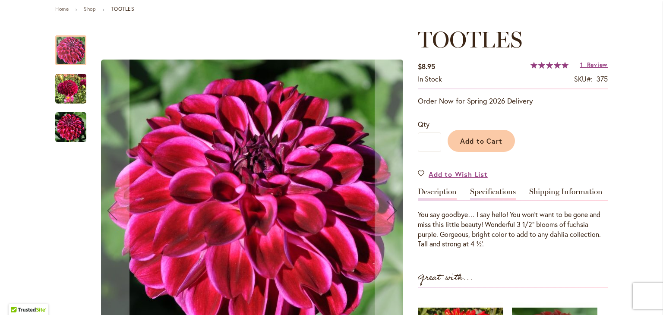
click at [479, 188] on link "Specifications" at bounding box center [493, 194] width 46 height 13
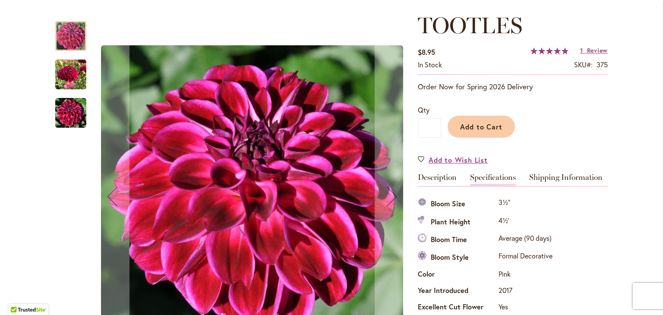
scroll to position [126, 0]
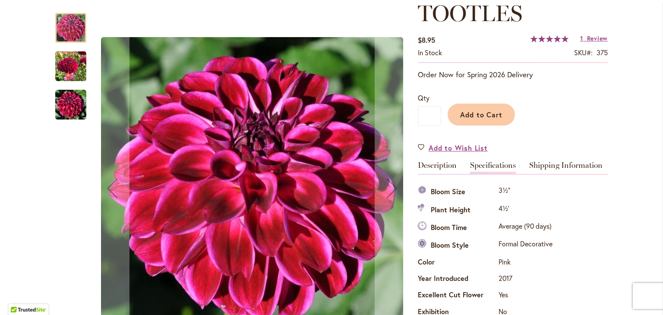
click at [72, 71] on img "Tootles" at bounding box center [70, 66] width 31 height 31
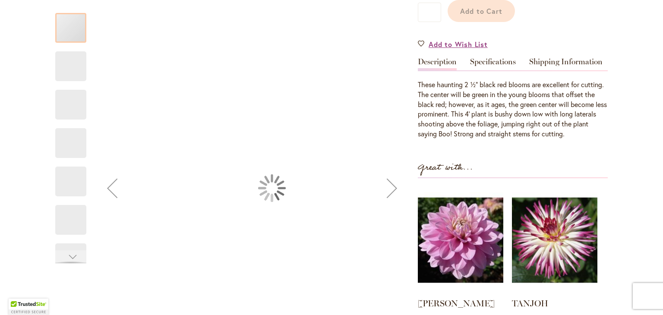
scroll to position [230, 0]
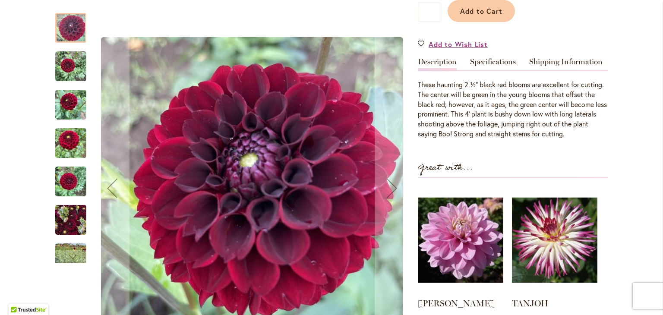
click at [73, 222] on img "Spooktacular" at bounding box center [70, 220] width 31 height 41
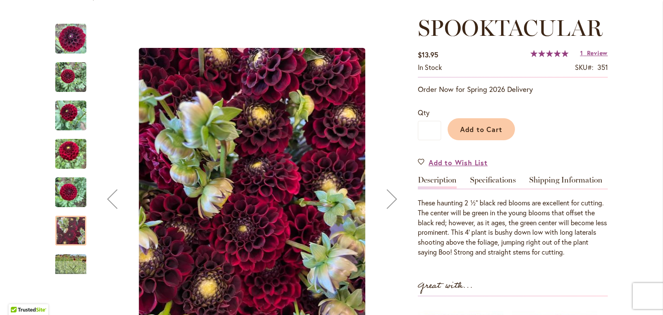
scroll to position [0, 0]
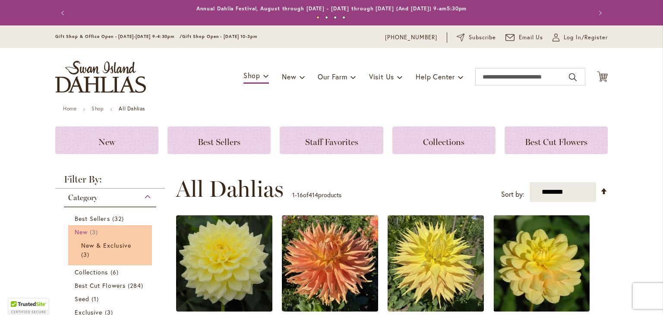
scroll to position [181, 0]
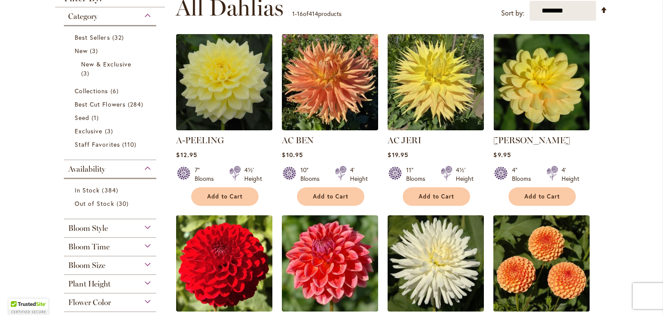
click at [96, 233] on div "Bloom Style Anemone 6 items Ball 16 items Cactus 6 items Collarette" at bounding box center [110, 228] width 92 height 19
click at [88, 230] on span "Bloom Style" at bounding box center [88, 229] width 40 height 10
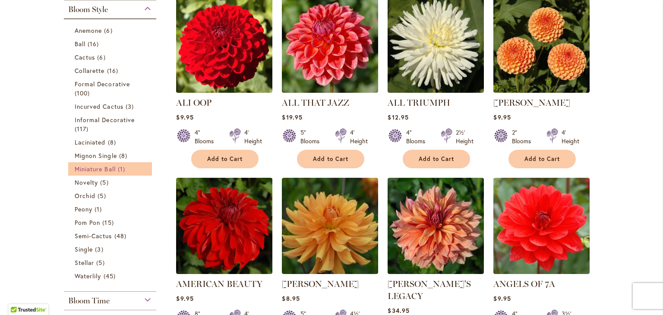
click at [121, 171] on span "1 item" at bounding box center [123, 169] width 10 height 9
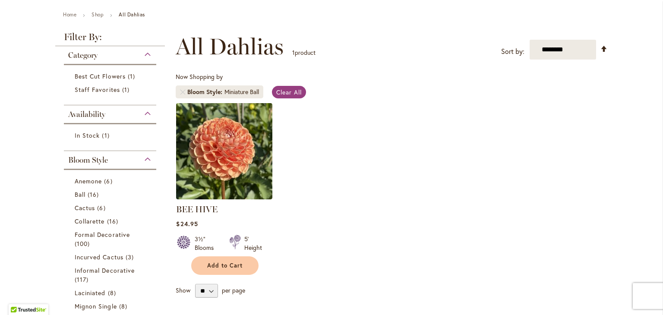
scroll to position [93, 0]
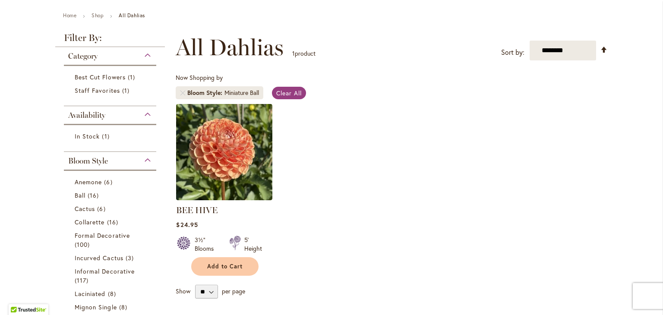
click at [303, 83] on div "Now Shopping by Bloom Style Miniature Ball Clear All" at bounding box center [392, 88] width 432 height 30
click at [295, 89] on span "Clear All" at bounding box center [288, 93] width 25 height 8
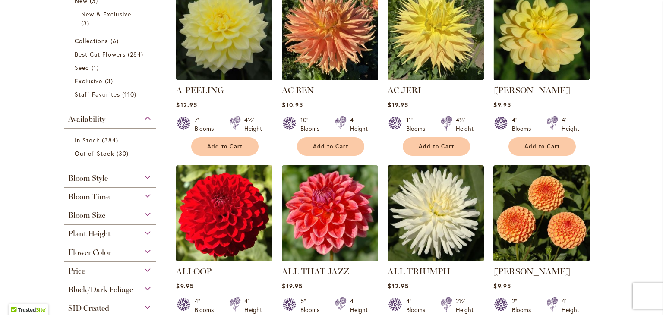
scroll to position [279, 0]
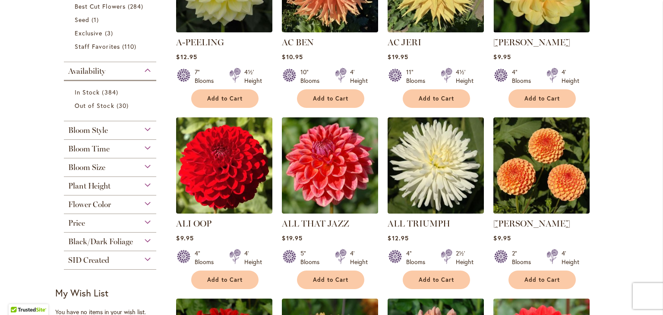
click at [104, 203] on span "Flower Color" at bounding box center [89, 205] width 43 height 10
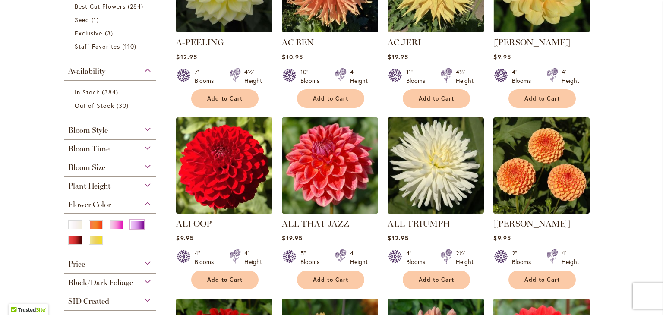
click at [130, 222] on div "Purple" at bounding box center [137, 224] width 14 height 9
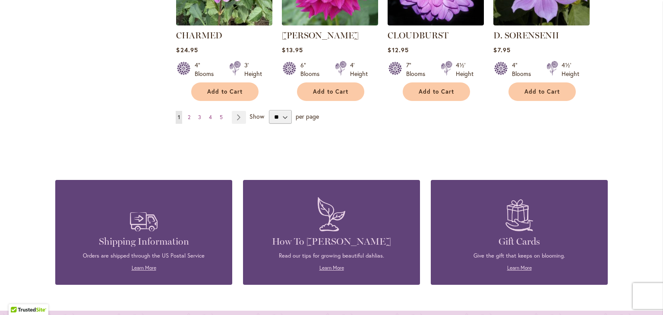
scroll to position [818, 0]
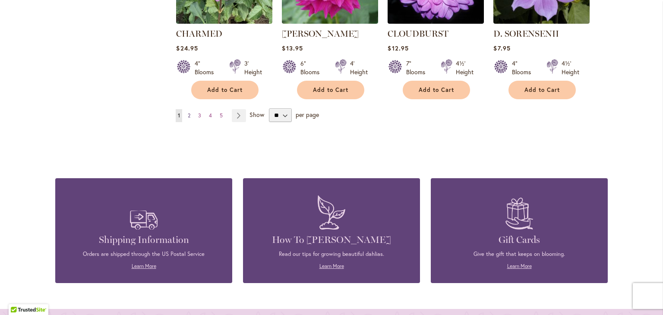
click at [188, 116] on span "2" at bounding box center [189, 115] width 3 height 6
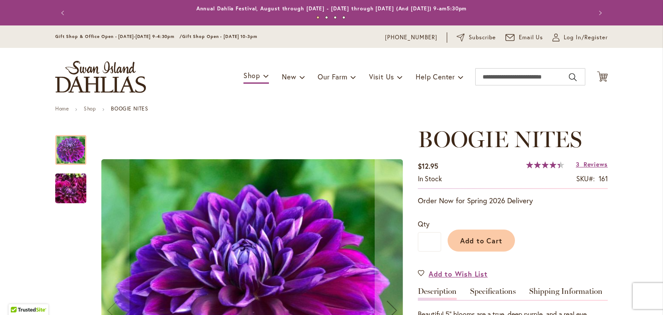
scroll to position [187, 0]
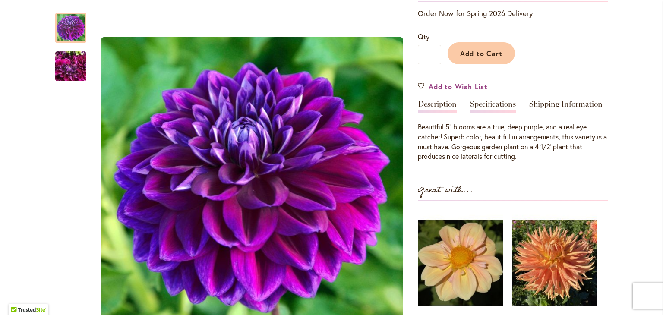
click at [486, 109] on link "Specifications" at bounding box center [493, 106] width 46 height 13
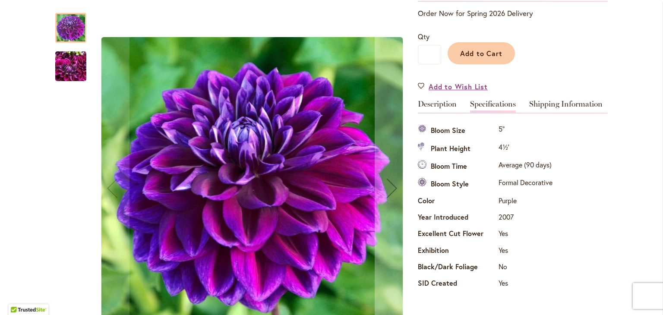
scroll to position [240, 0]
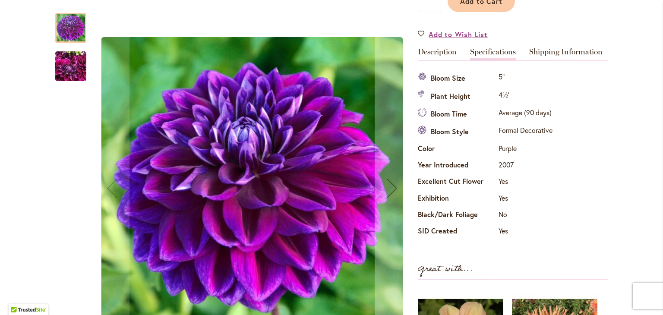
click at [77, 78] on img "BOOGIE NITES" at bounding box center [70, 66] width 31 height 41
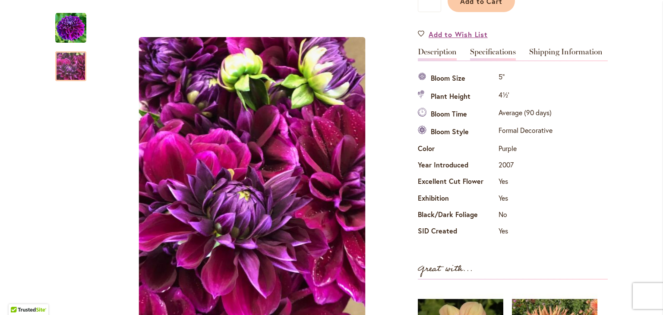
click at [432, 52] on link "Description" at bounding box center [437, 54] width 39 height 13
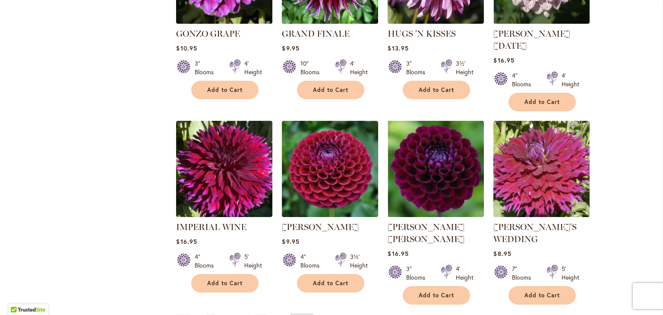
scroll to position [659, 0]
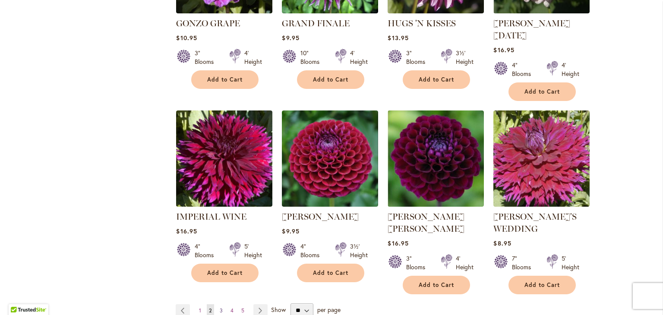
click at [220, 307] on span "3" at bounding box center [221, 310] width 3 height 6
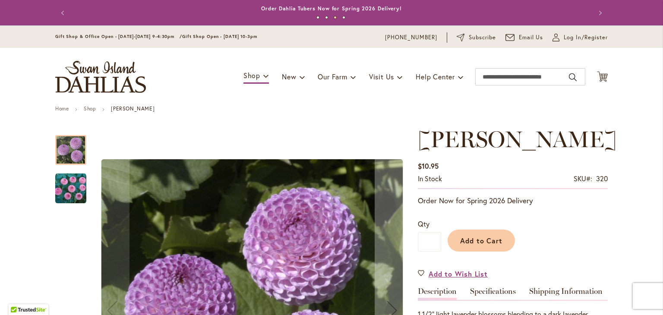
scroll to position [130, 0]
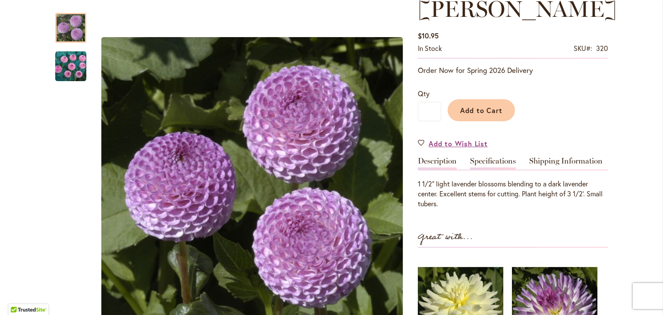
click at [474, 158] on link "Specifications" at bounding box center [493, 163] width 46 height 13
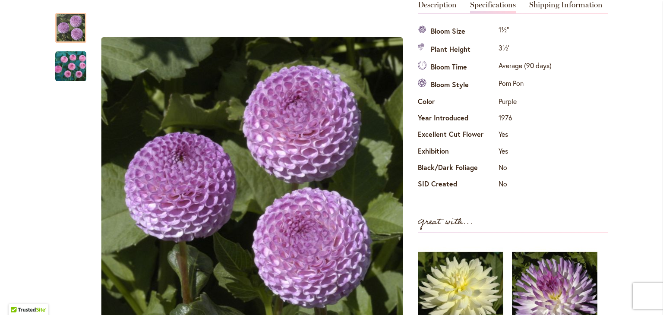
scroll to position [235, 0]
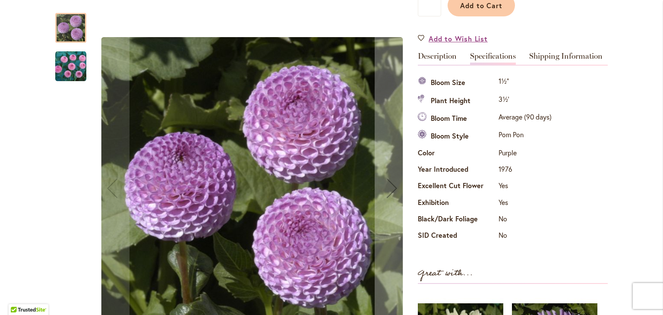
click at [71, 77] on img "FRANK HOLMES" at bounding box center [70, 66] width 31 height 31
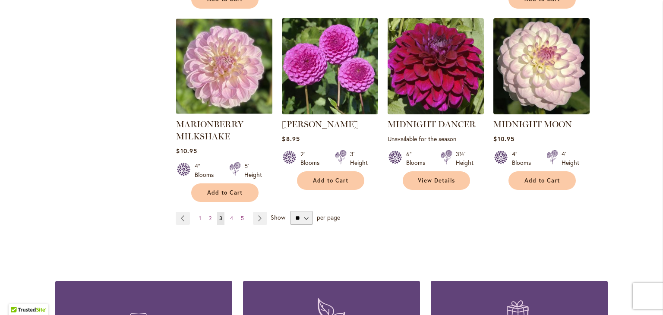
scroll to position [756, 0]
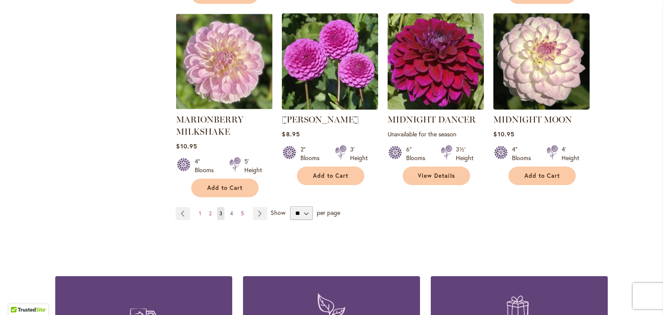
click at [230, 210] on span "4" at bounding box center [231, 213] width 3 height 6
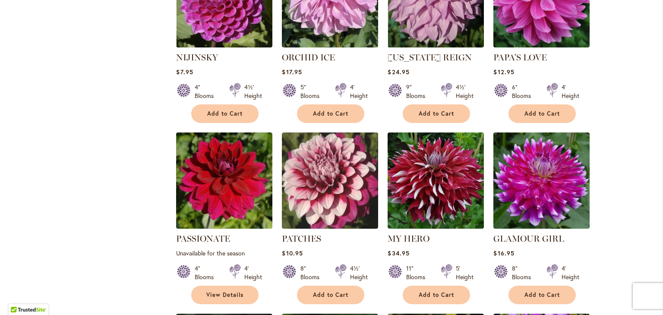
scroll to position [636, 0]
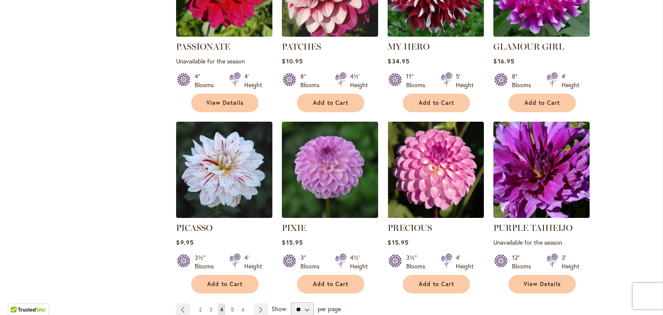
click at [231, 307] on span "5" at bounding box center [232, 310] width 3 height 6
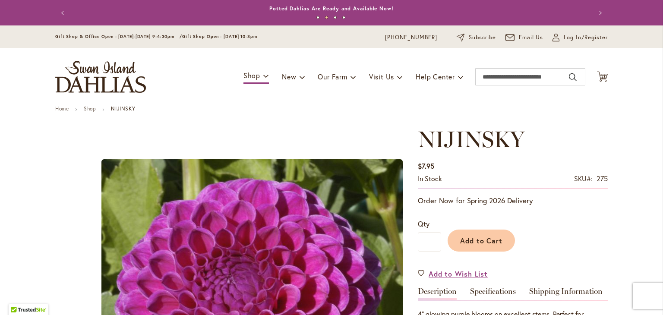
scroll to position [140, 0]
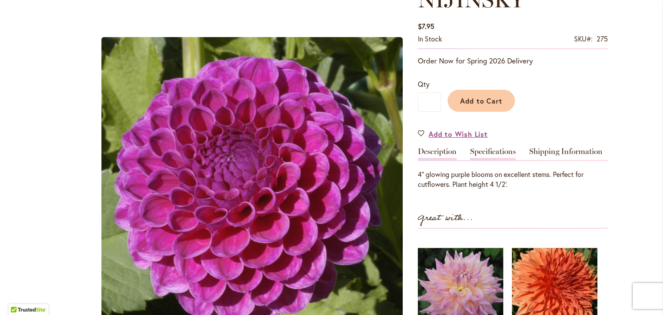
click at [482, 158] on link "Specifications" at bounding box center [493, 154] width 46 height 13
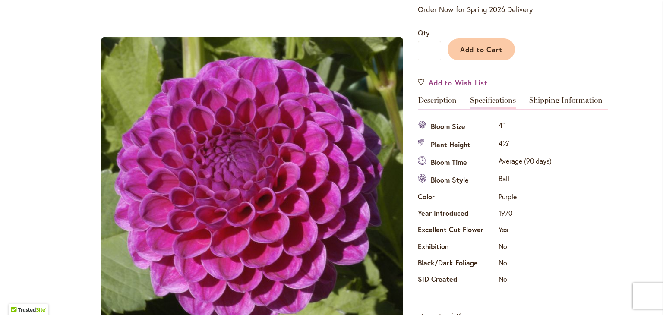
scroll to position [190, 0]
click at [446, 100] on link "Description" at bounding box center [437, 103] width 39 height 13
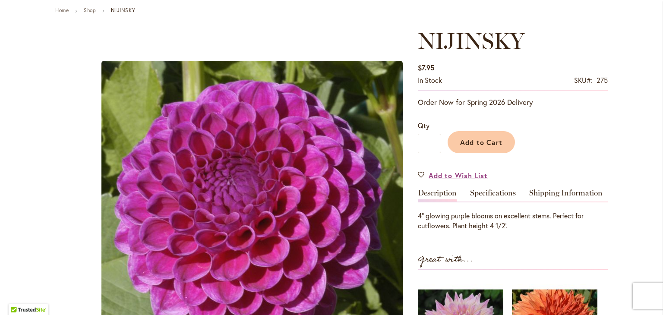
scroll to position [73, 0]
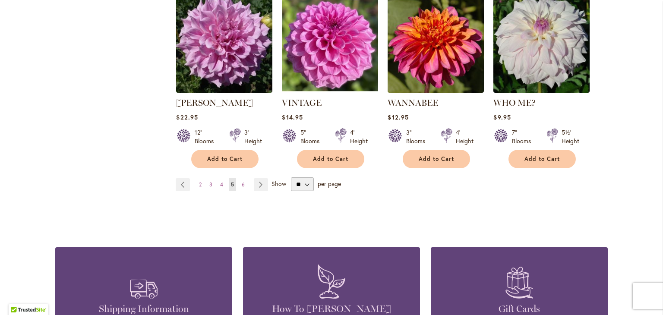
scroll to position [762, 0]
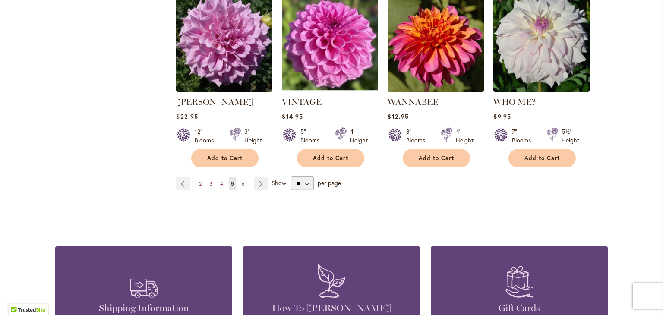
click at [242, 181] on span "6" at bounding box center [243, 184] width 3 height 6
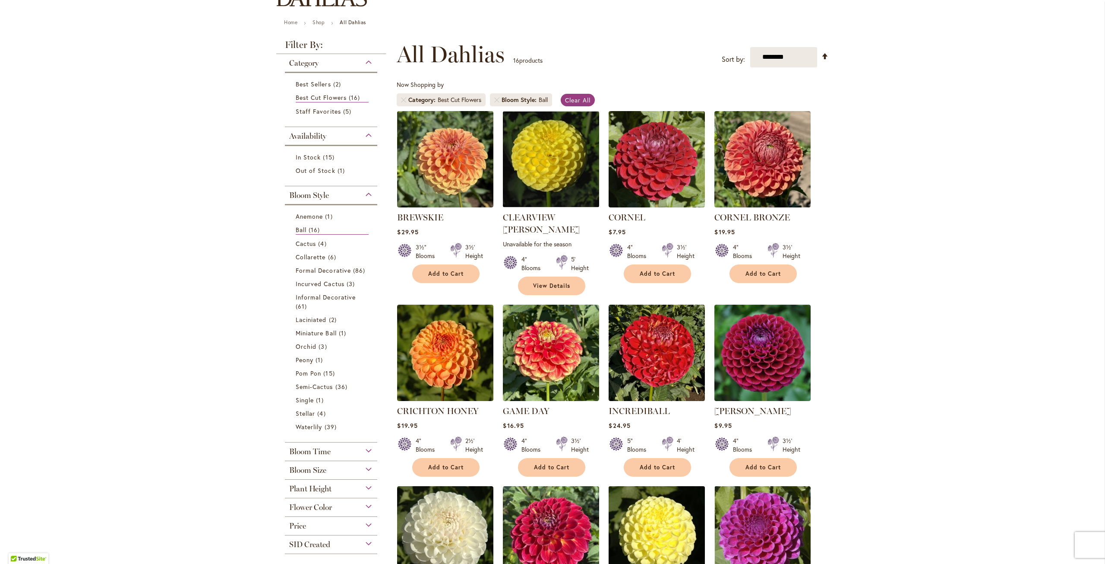
scroll to position [43, 0]
